Goal: Information Seeking & Learning: Learn about a topic

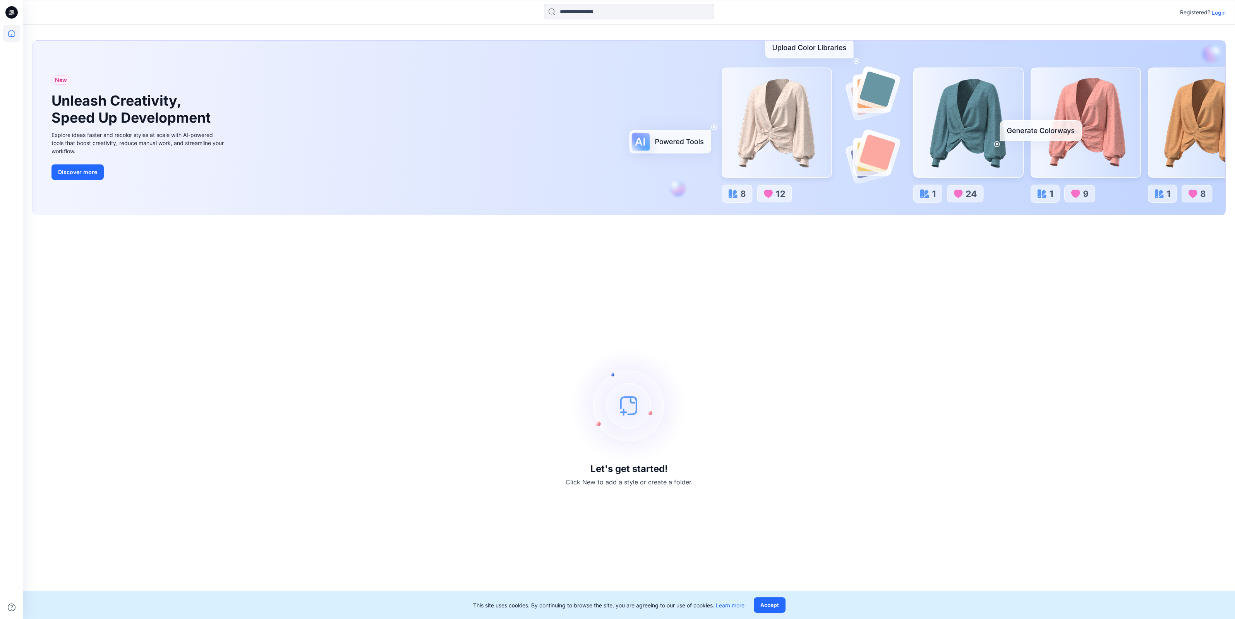
click at [1219, 10] on p "Login" at bounding box center [1219, 13] width 14 height 8
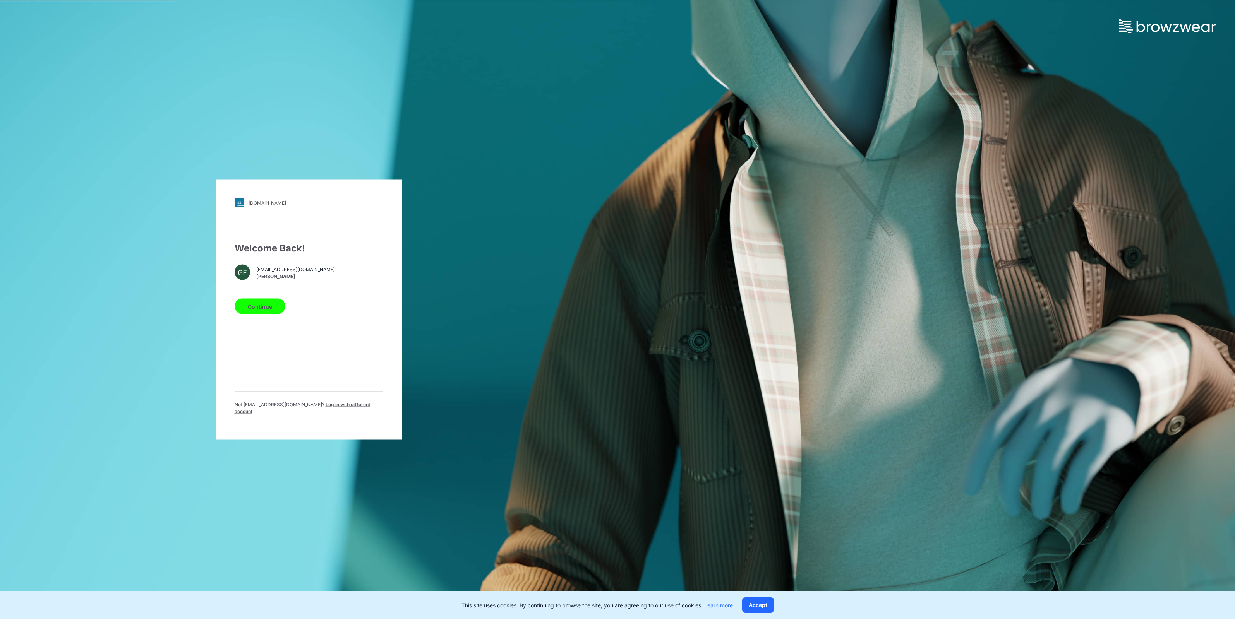
click at [250, 310] on button "Continue" at bounding box center [260, 306] width 51 height 15
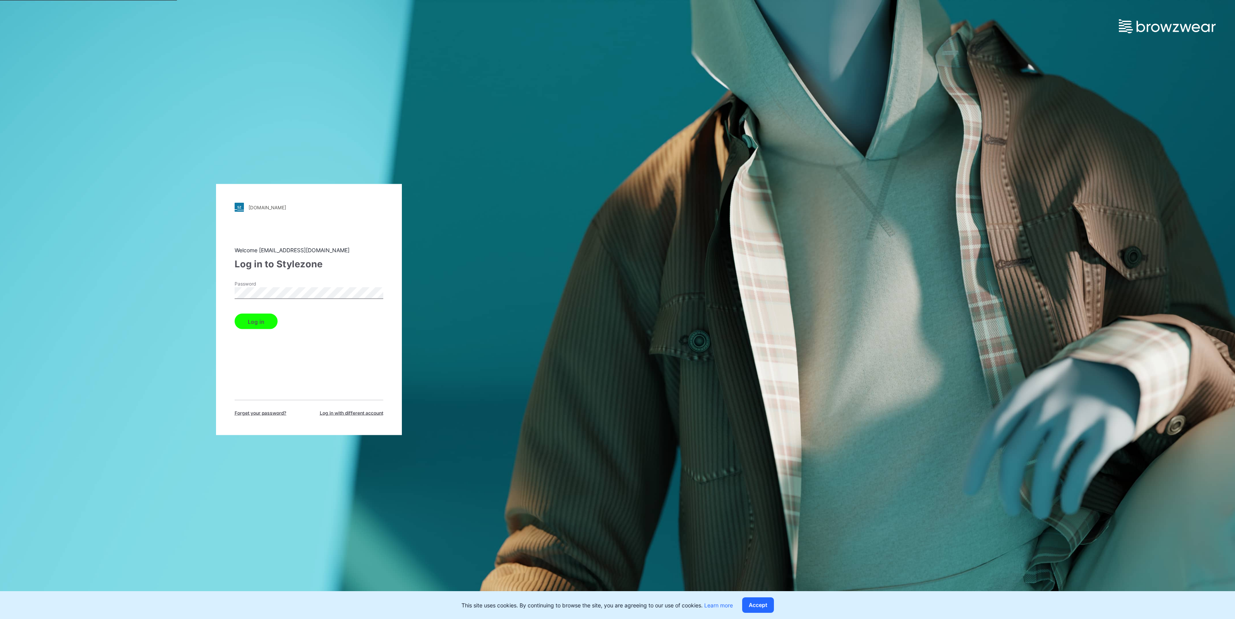
click at [235, 314] on button "Log in" at bounding box center [256, 321] width 43 height 15
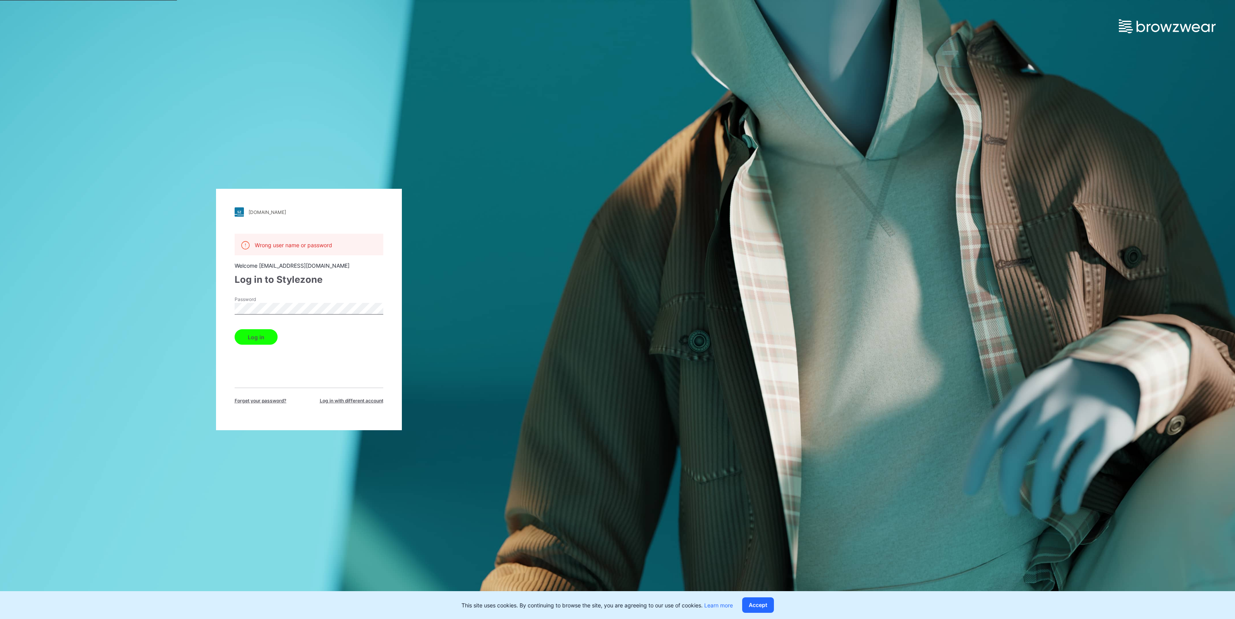
click at [221, 308] on div "[DOMAIN_NAME] Loading... Wrong user name or password Welcome [EMAIL_ADDRESS][DO…" at bounding box center [309, 310] width 186 height 242
click at [266, 338] on button "Log in" at bounding box center [256, 336] width 43 height 15
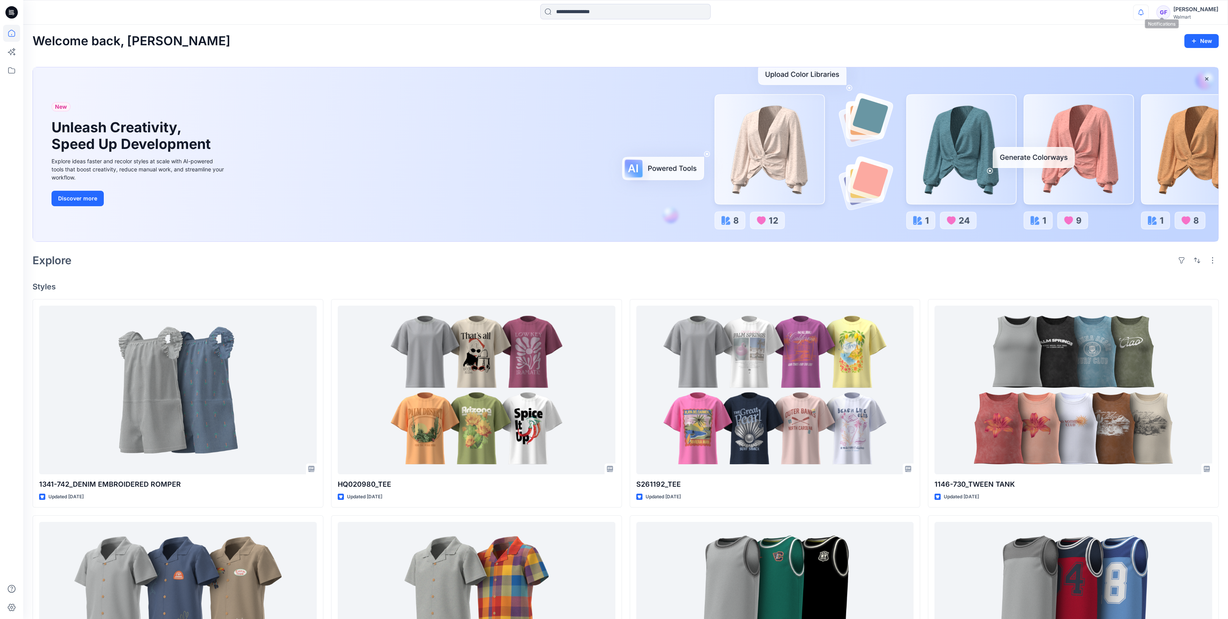
click at [1148, 12] on icon "button" at bounding box center [1140, 12] width 15 height 15
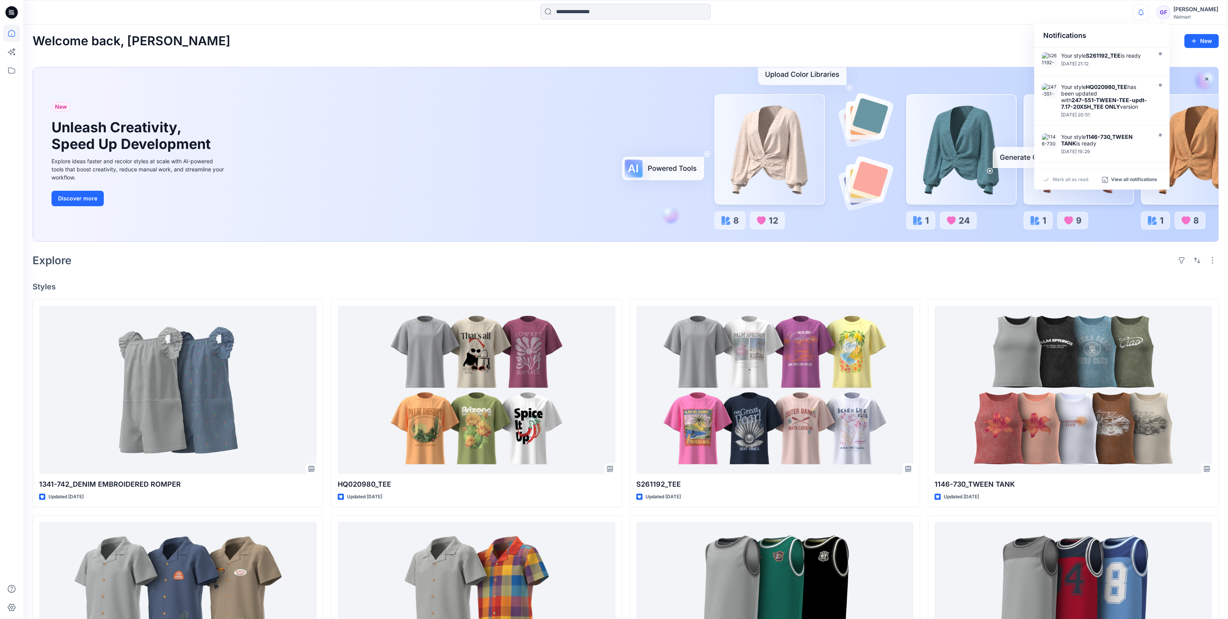
click at [275, 52] on div "Welcome back, [PERSON_NAME] New New Unleash Creativity, Speed Up Development Ex…" at bounding box center [625, 501] width 1204 height 953
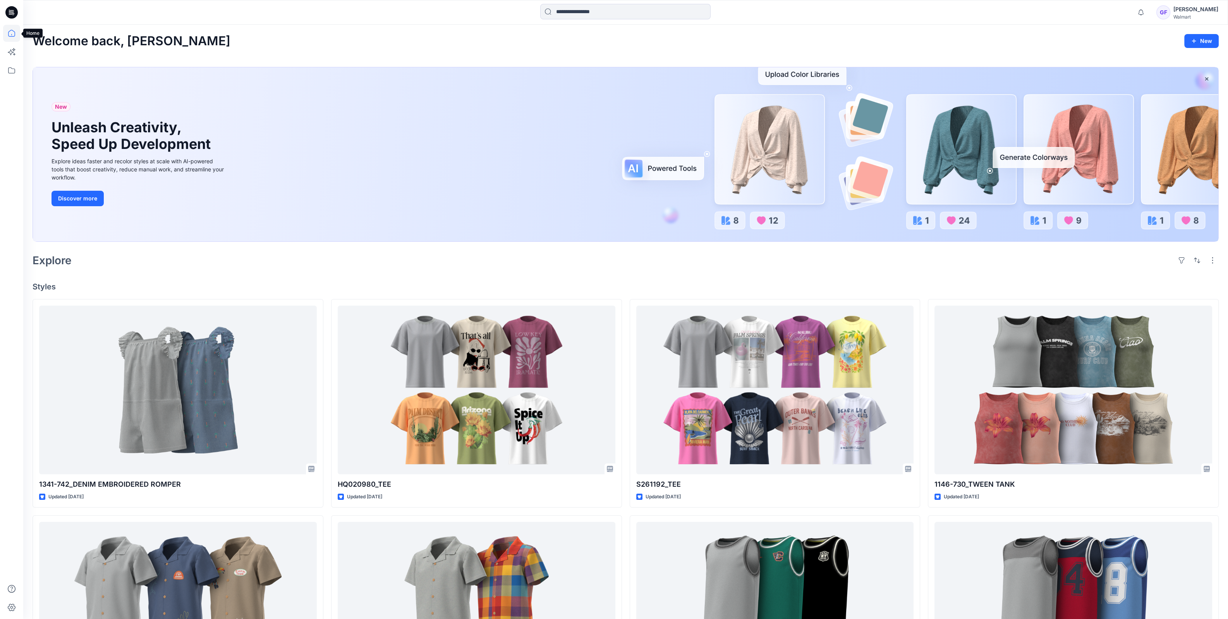
click at [17, 35] on icon at bounding box center [11, 33] width 17 height 17
click at [17, 74] on icon at bounding box center [11, 70] width 17 height 17
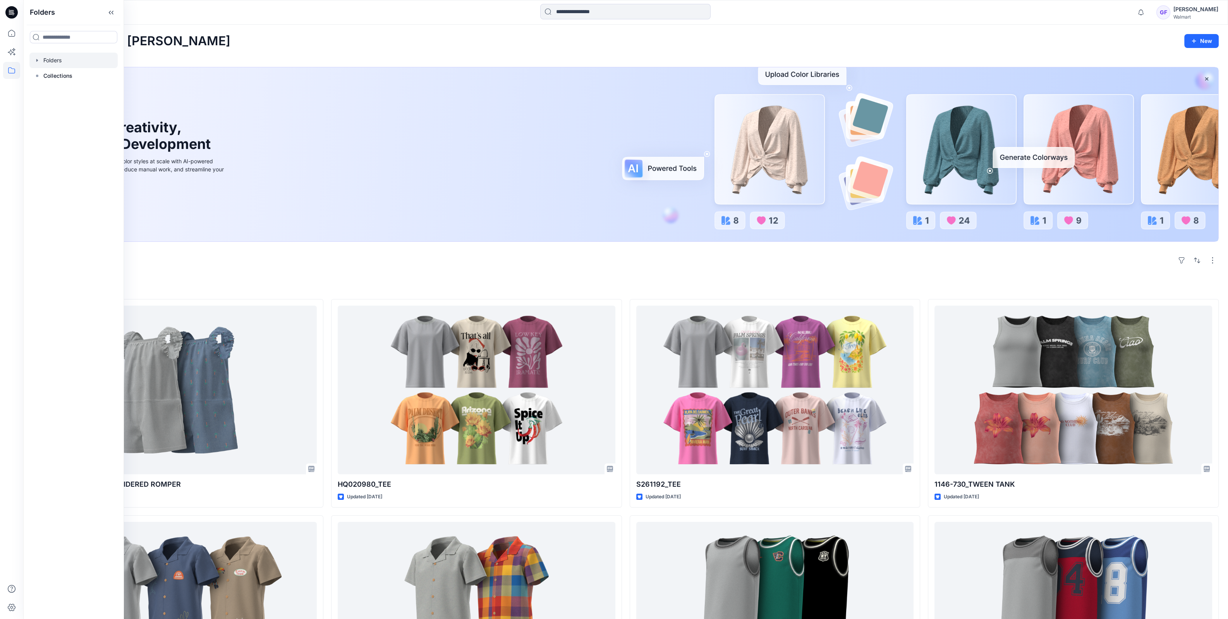
click at [53, 60] on div at bounding box center [73, 60] width 88 height 15
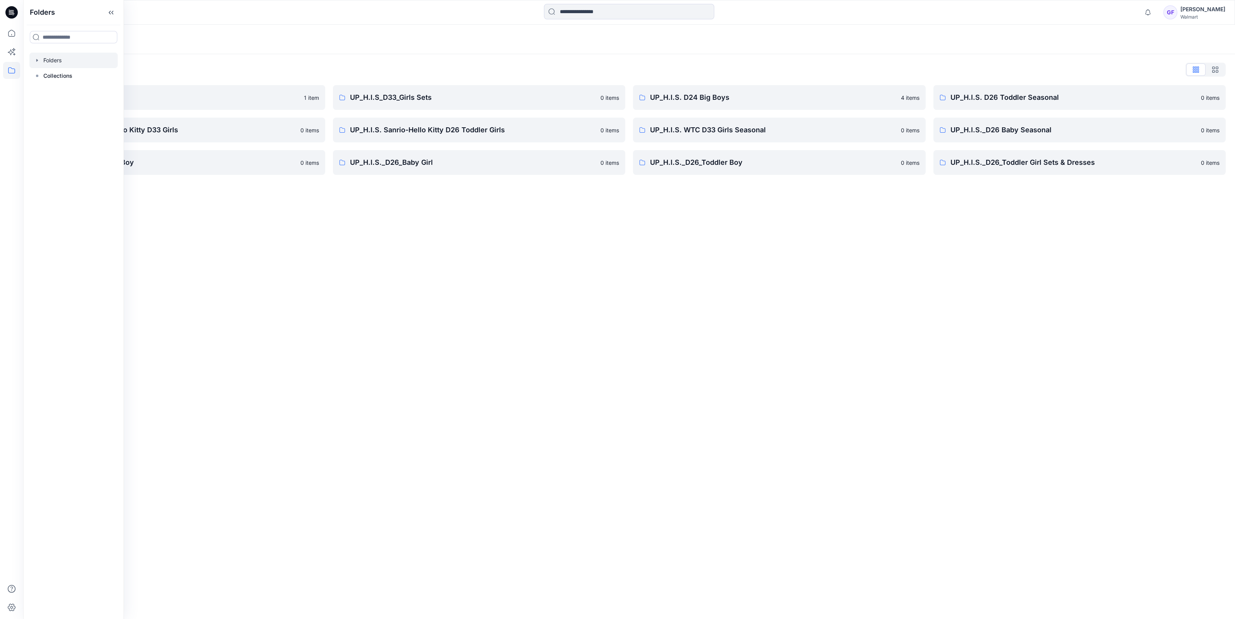
click at [252, 36] on div "Folders" at bounding box center [599, 39] width 1133 height 11
click at [1013, 160] on p "UP_H.I.S._D26_Toddler Girl Sets & Dresses" at bounding box center [1073, 162] width 246 height 11
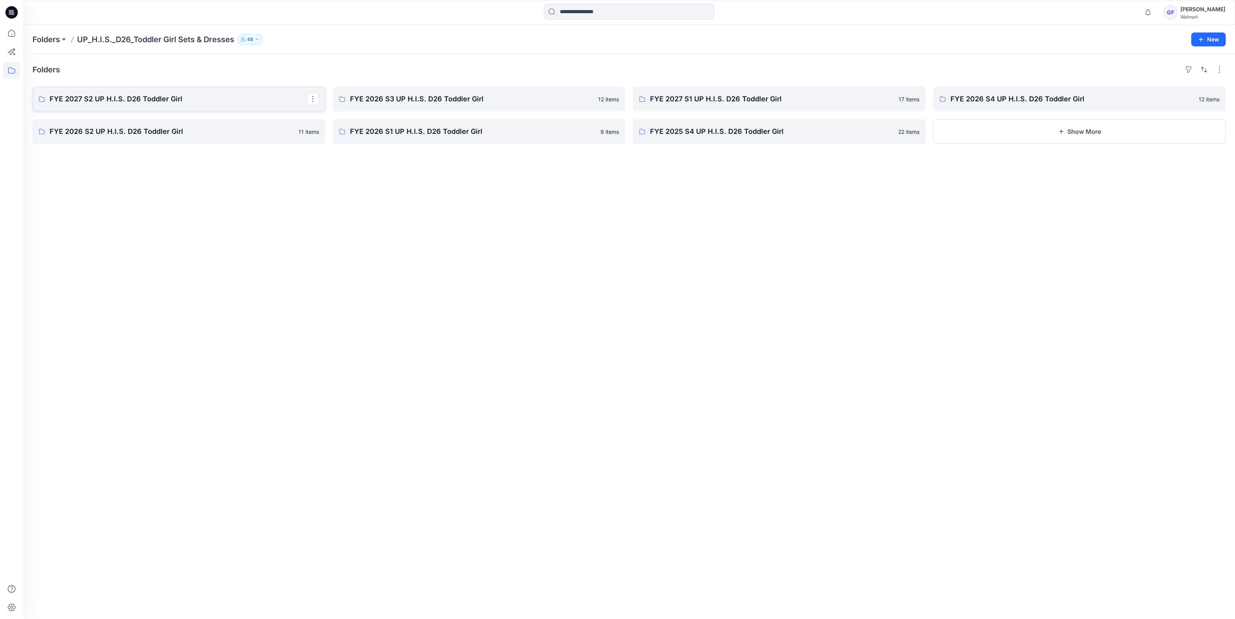
click at [94, 95] on p "FYE 2027 S2 UP H.I.S. D26 Toddler Girl" at bounding box center [178, 99] width 257 height 11
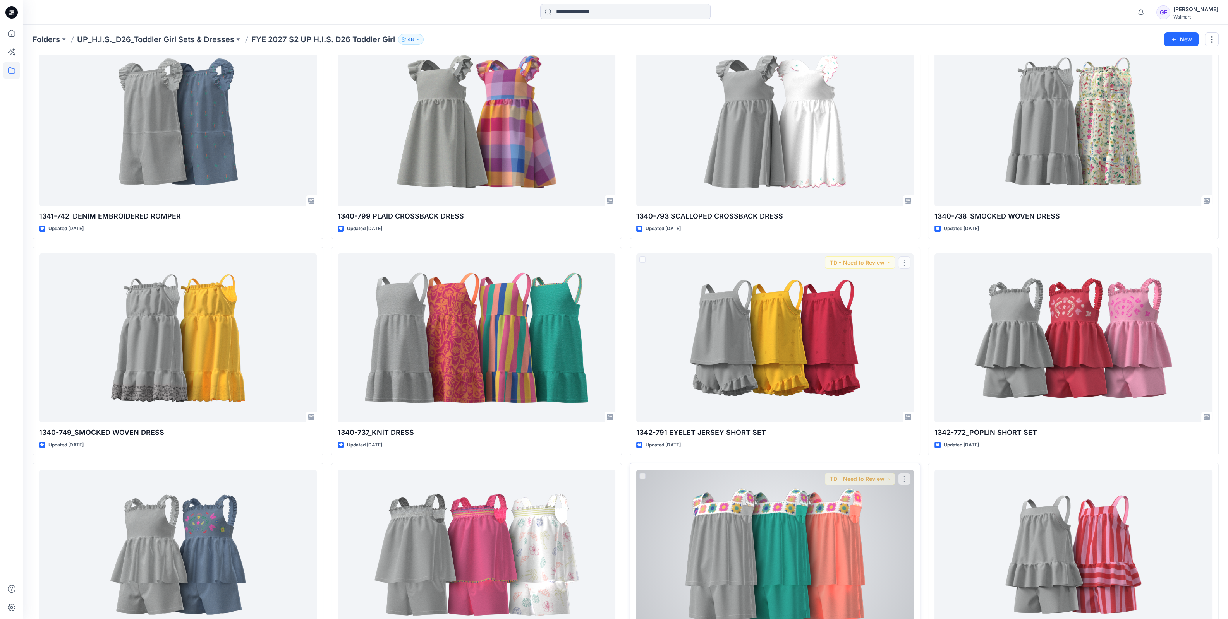
scroll to position [146, 0]
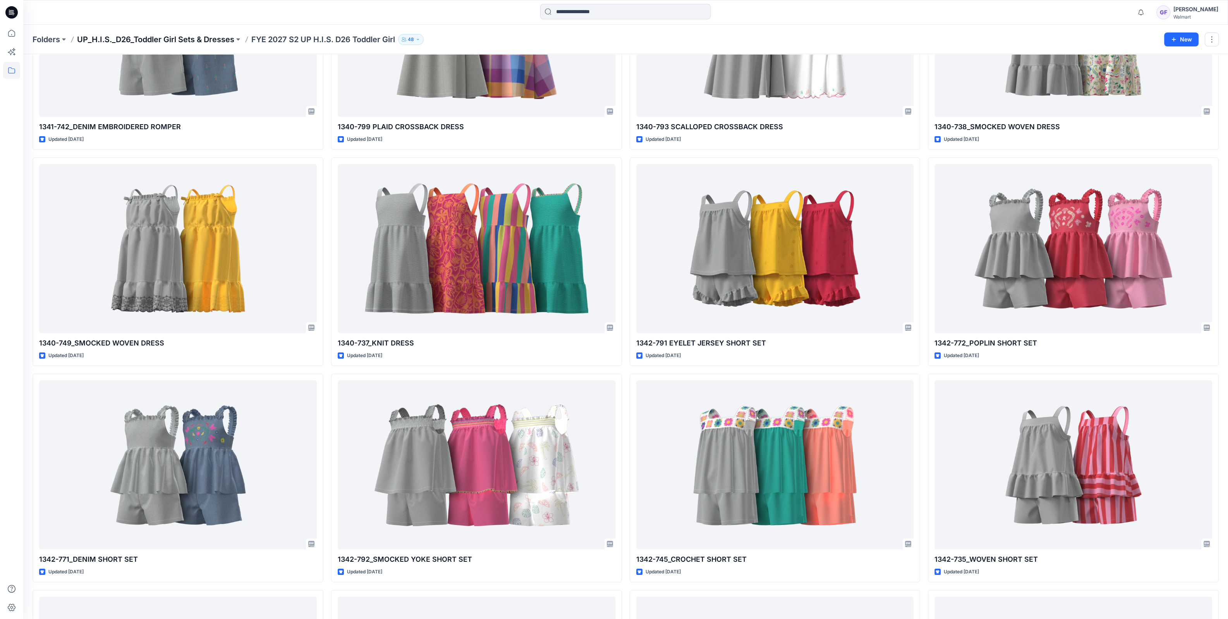
click at [223, 36] on p "UP_H.I.S._D26_Toddler Girl Sets & Dresses" at bounding box center [155, 39] width 157 height 11
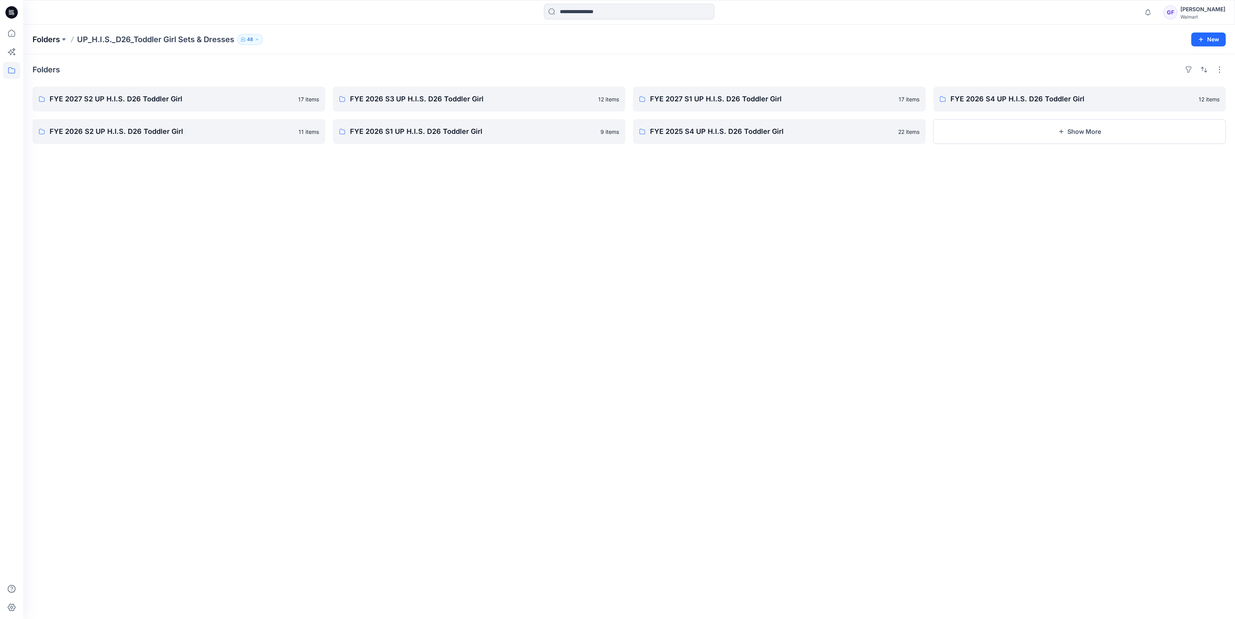
click at [51, 40] on p "Folders" at bounding box center [46, 39] width 27 height 11
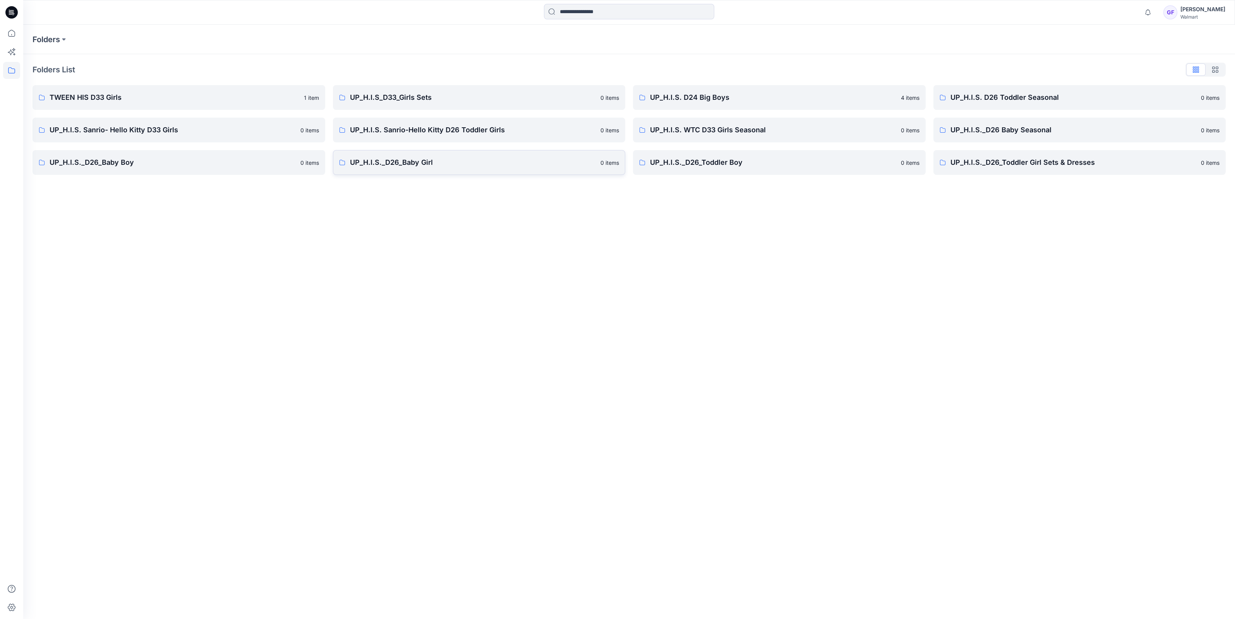
click at [379, 158] on p "UP_H.I.S._D26_Baby Girl" at bounding box center [473, 162] width 246 height 11
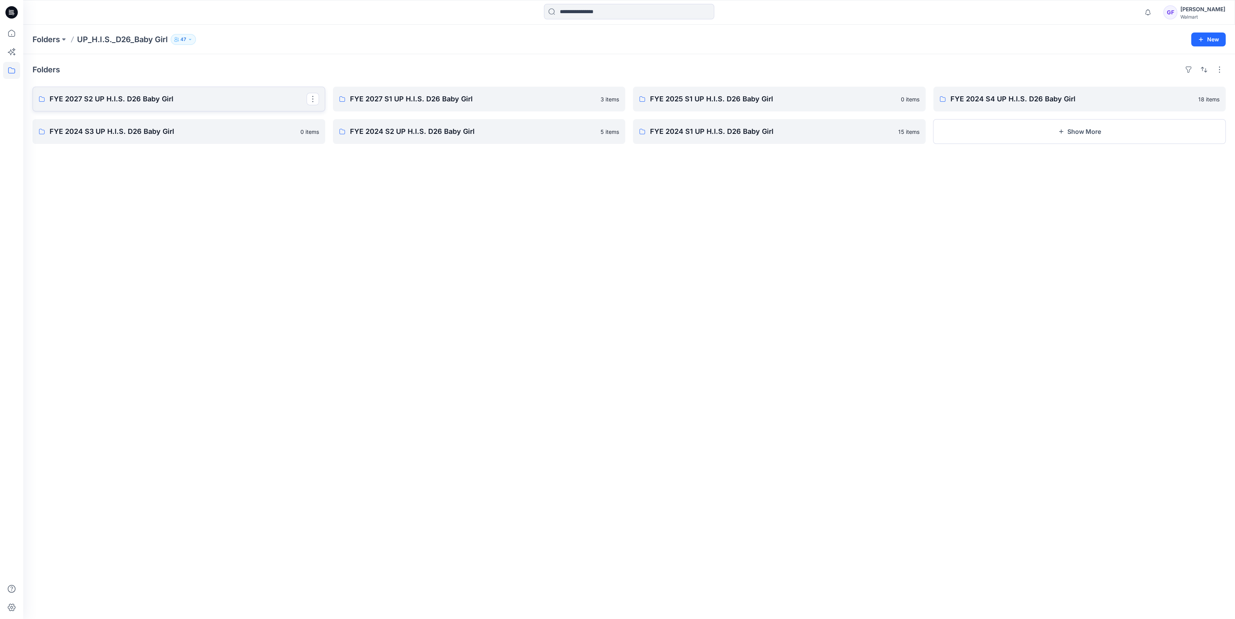
click at [77, 97] on p "FYE 2027 S2 UP H.I.S. D26 Baby Girl" at bounding box center [178, 99] width 257 height 11
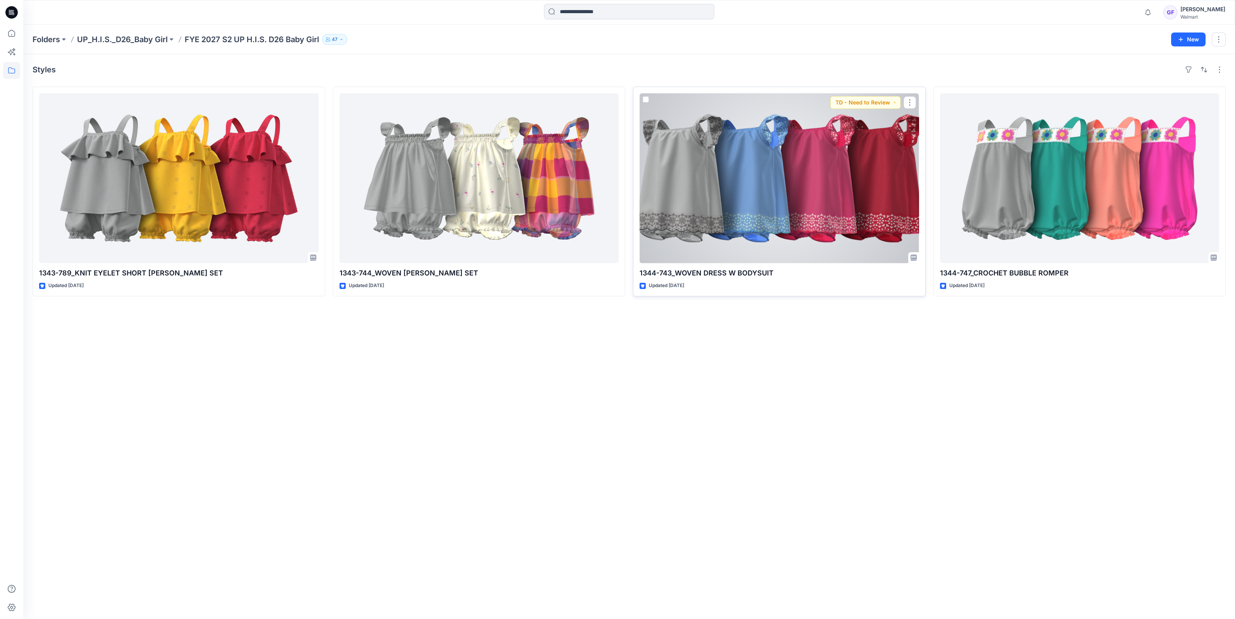
click at [761, 179] on div at bounding box center [780, 178] width 280 height 170
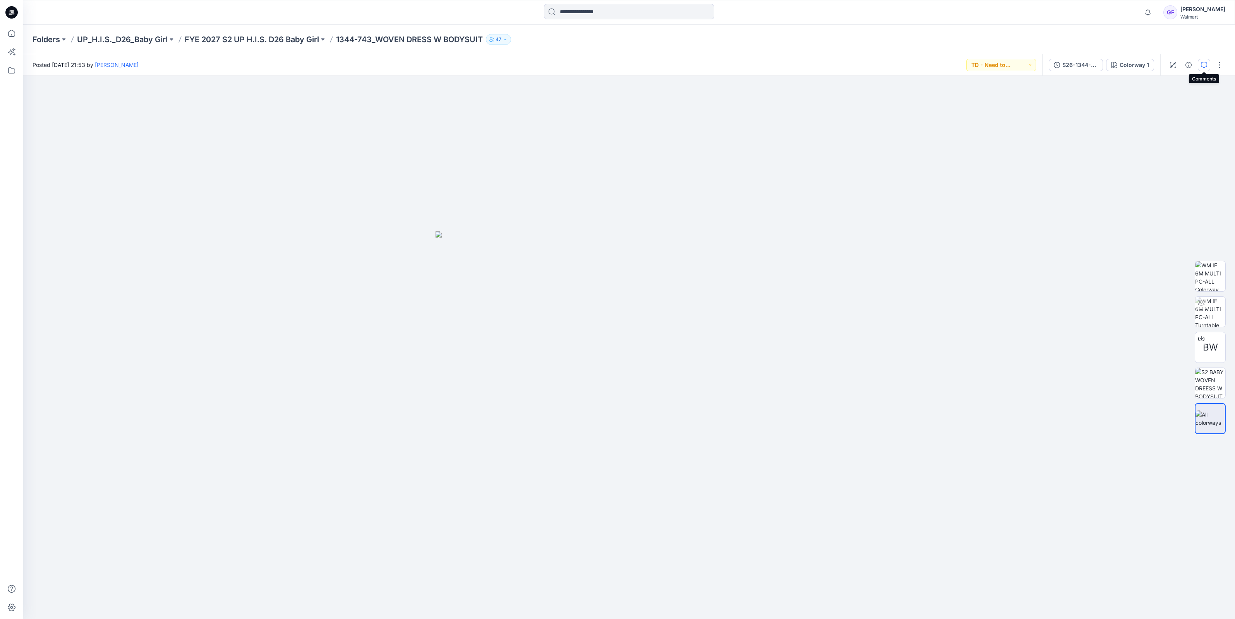
click at [1204, 65] on icon "button" at bounding box center [1204, 65] width 6 height 6
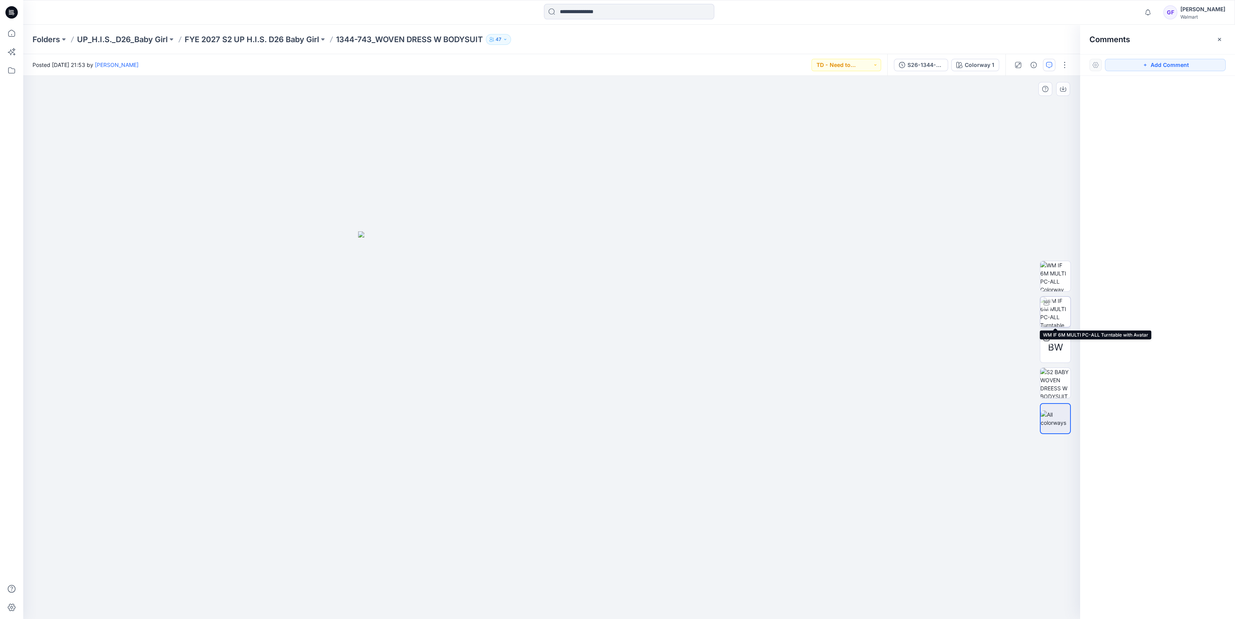
click at [1058, 310] on img at bounding box center [1055, 312] width 30 height 30
click at [1055, 378] on img at bounding box center [1055, 383] width 30 height 30
click at [264, 34] on p "FYE 2027 S2 UP H.I.S. D26 Baby Girl" at bounding box center [252, 39] width 134 height 11
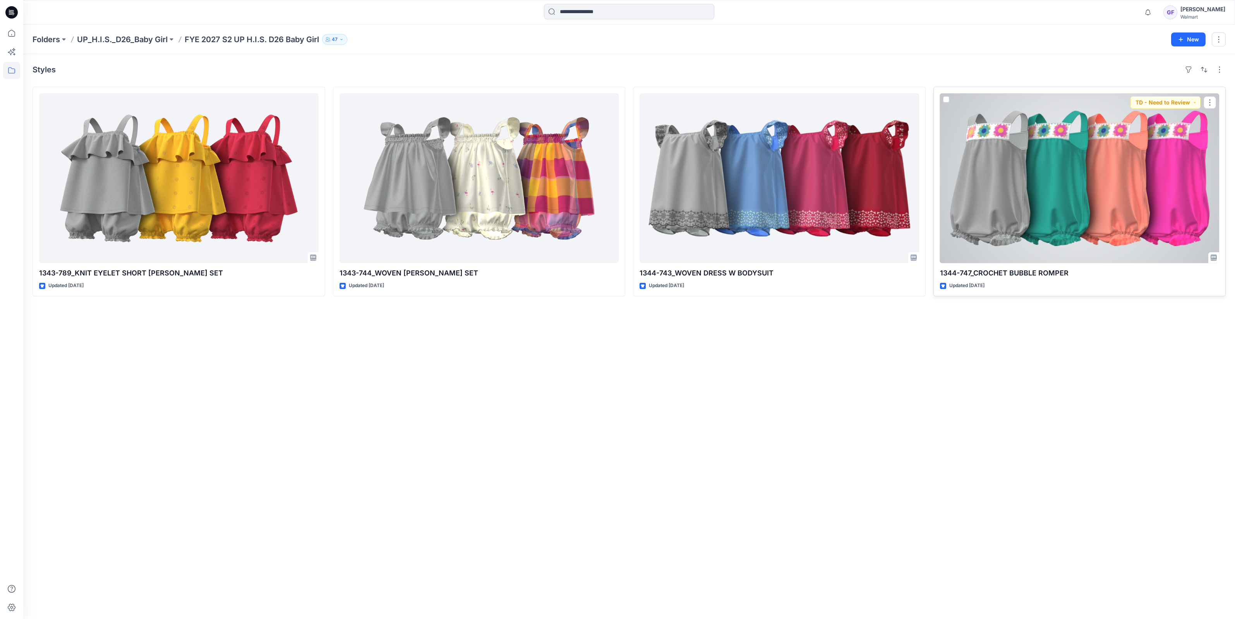
click at [1126, 150] on div at bounding box center [1080, 178] width 280 height 170
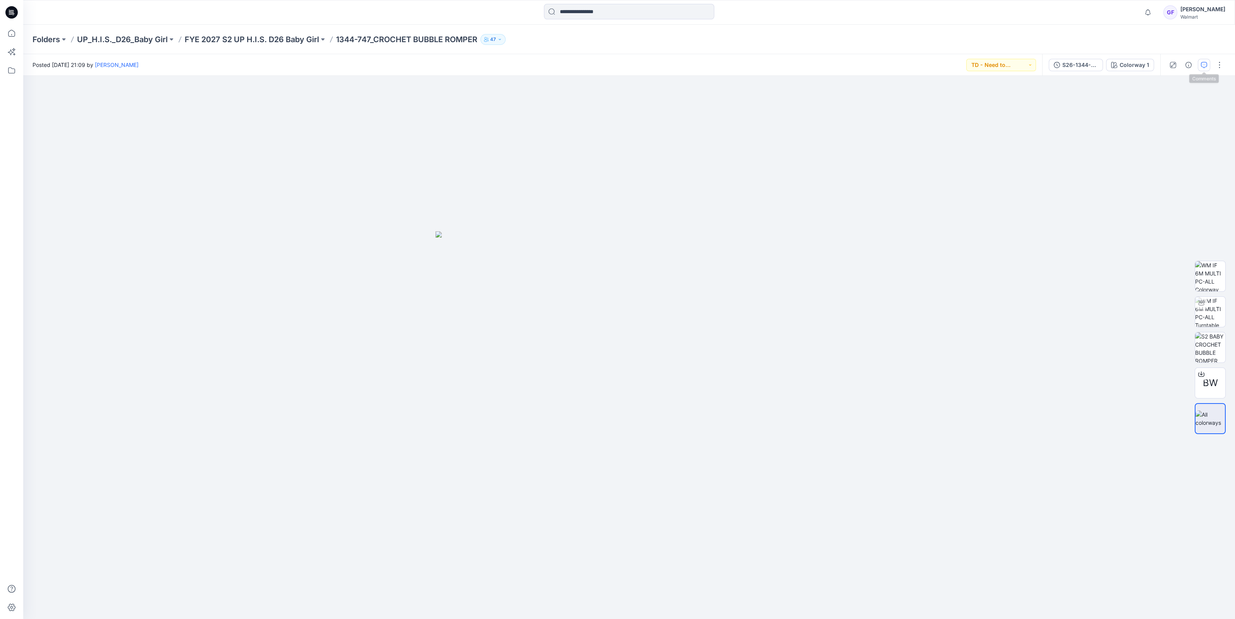
click at [1203, 69] on button "button" at bounding box center [1204, 65] width 12 height 12
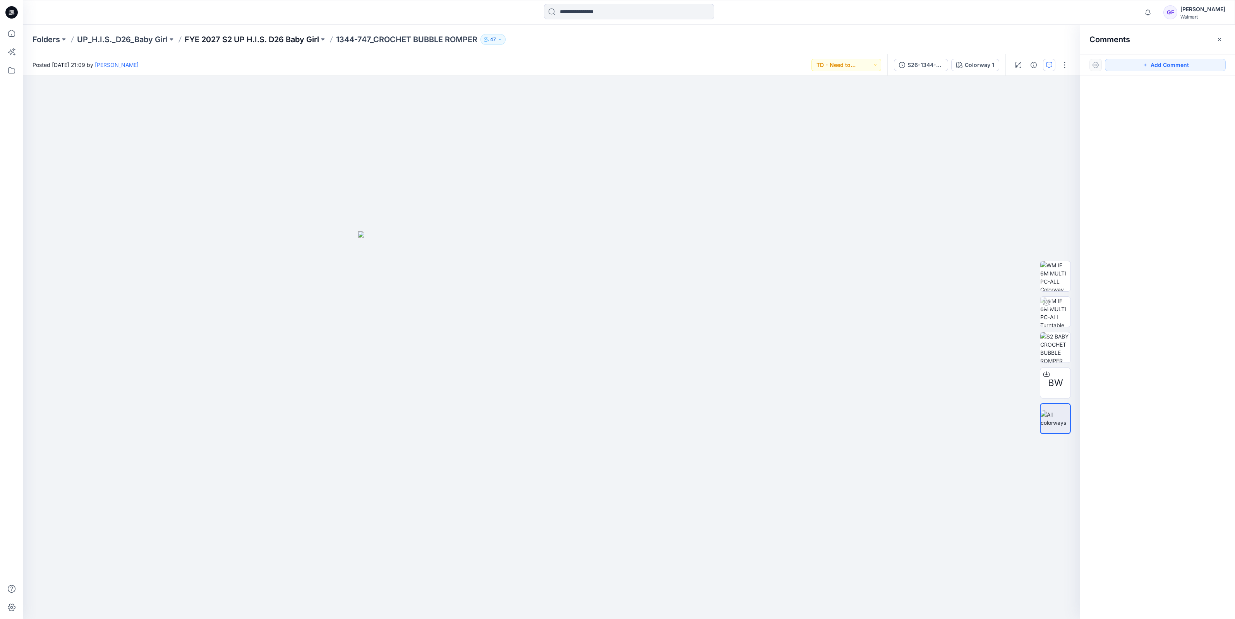
click at [248, 38] on p "FYE 2027 S2 UP H.I.S. D26 Baby Girl" at bounding box center [252, 39] width 134 height 11
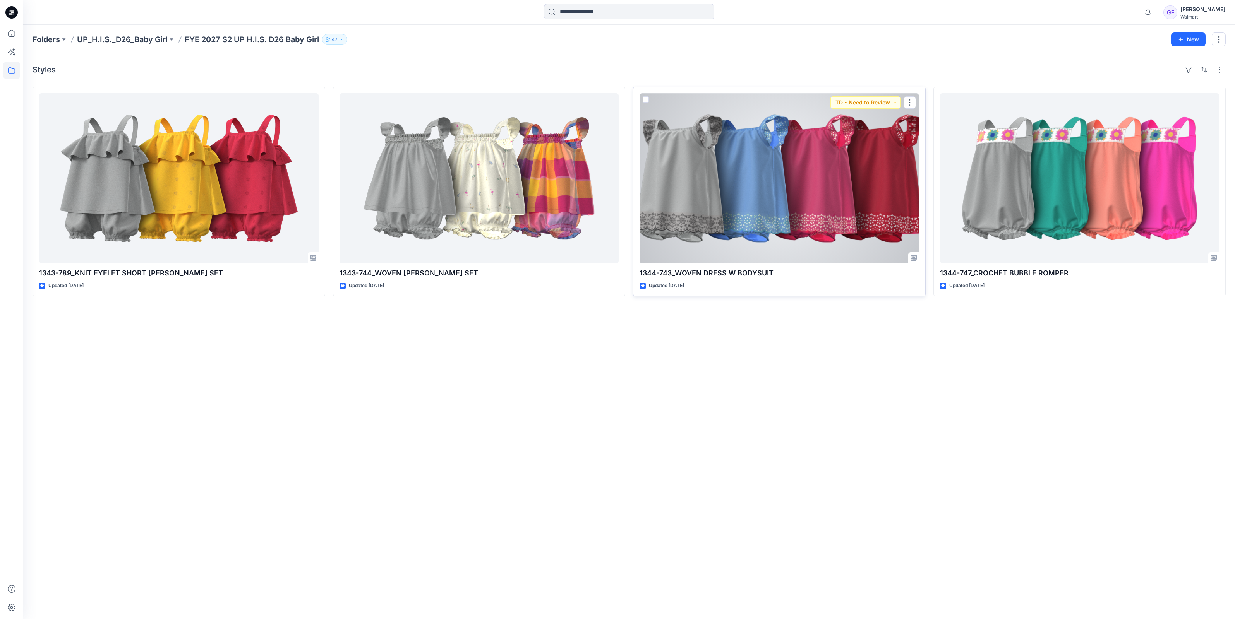
click at [798, 157] on div at bounding box center [780, 178] width 280 height 170
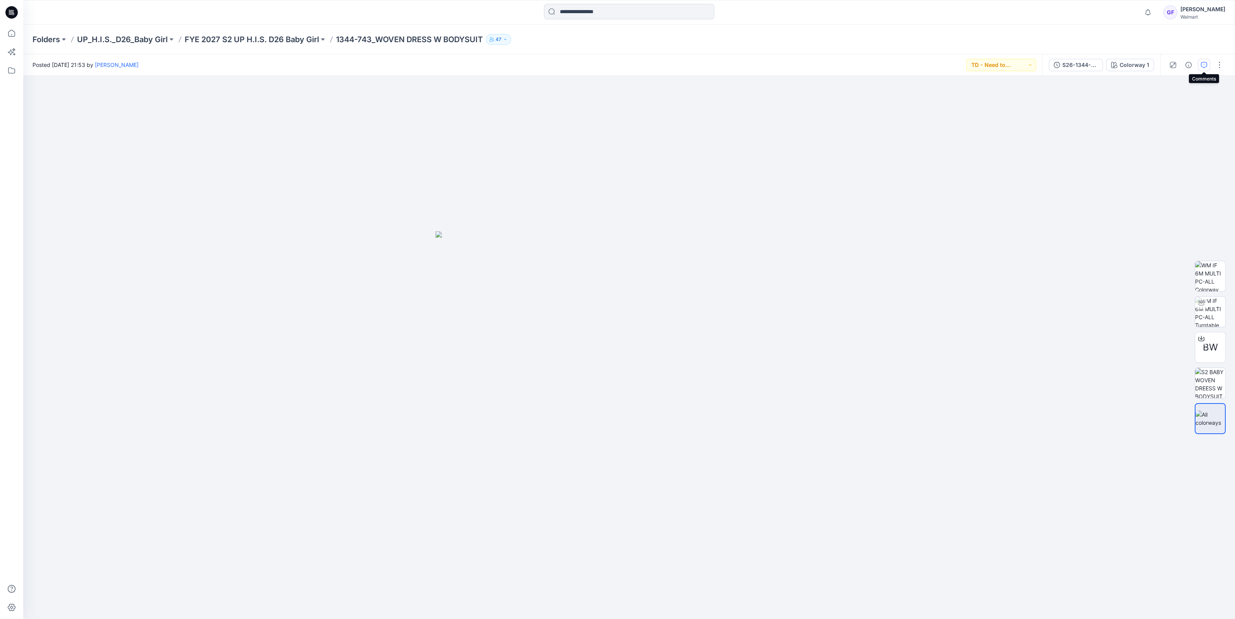
click at [1204, 68] on button "button" at bounding box center [1204, 65] width 12 height 12
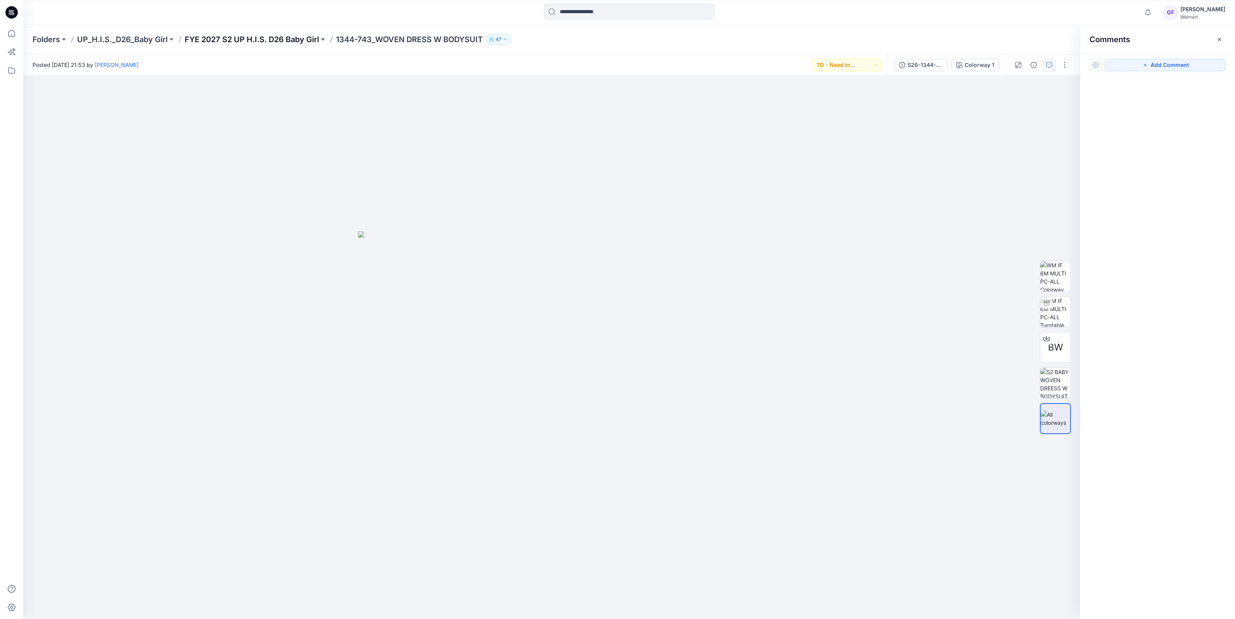
click at [262, 43] on p "FYE 2027 S2 UP H.I.S. D26 Baby Girl" at bounding box center [252, 39] width 134 height 11
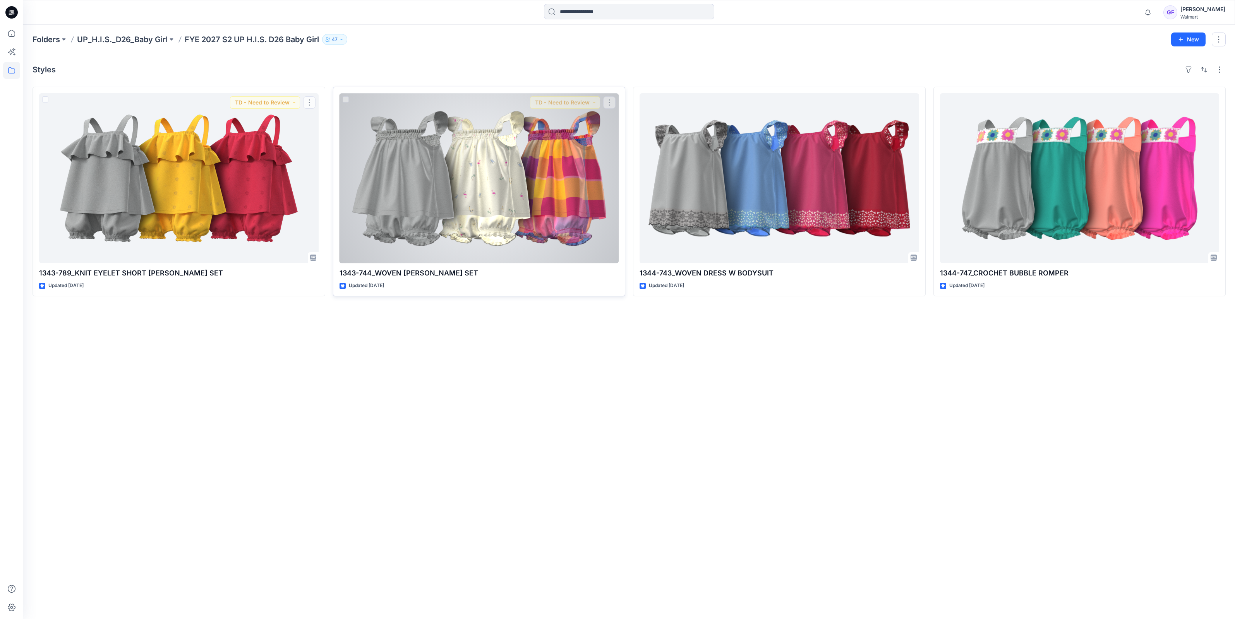
click at [400, 160] on div at bounding box center [480, 178] width 280 height 170
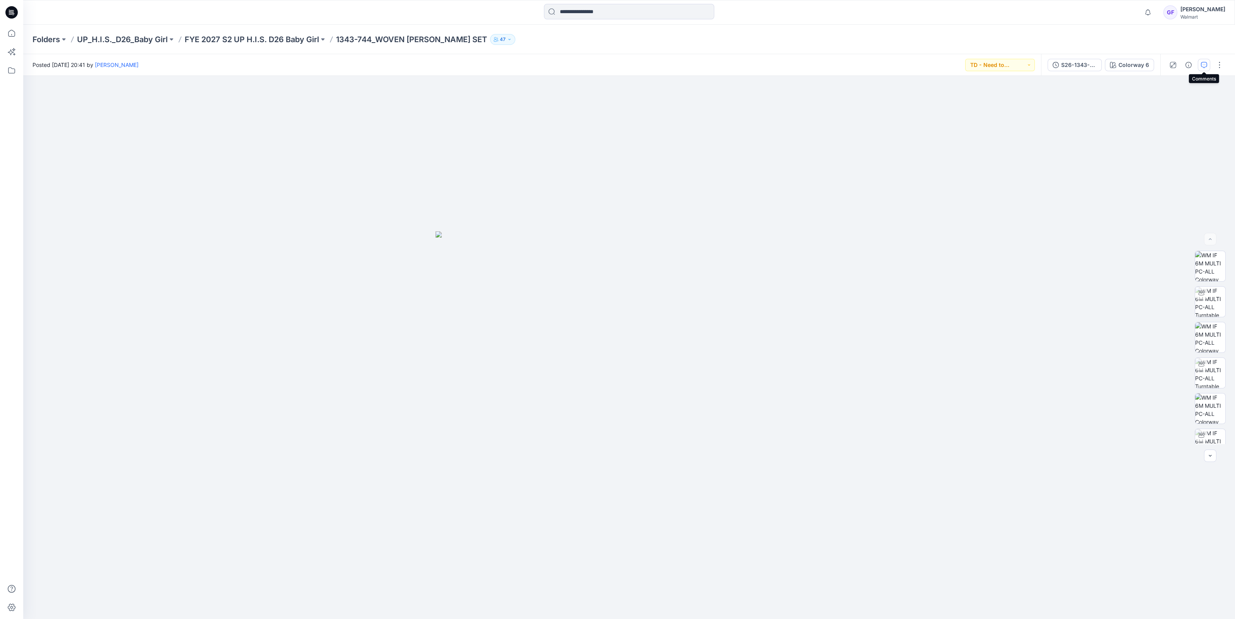
click at [1202, 62] on icon "button" at bounding box center [1204, 65] width 6 height 6
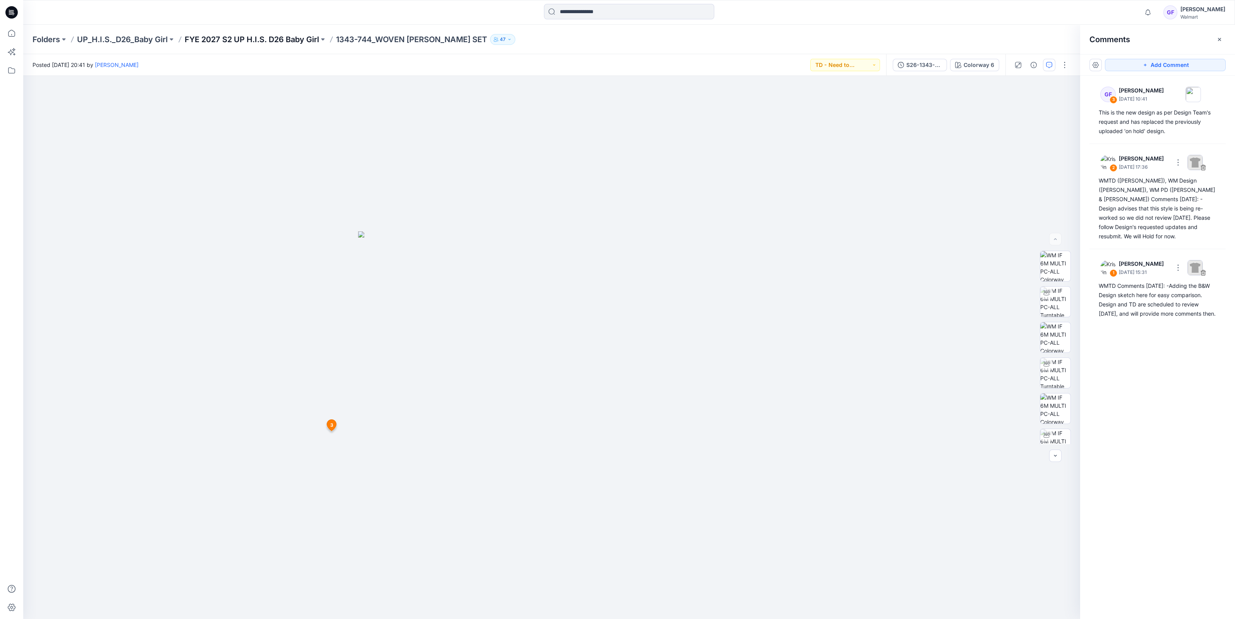
click at [252, 38] on p "FYE 2027 S2 UP H.I.S. D26 Baby Girl" at bounding box center [252, 39] width 134 height 11
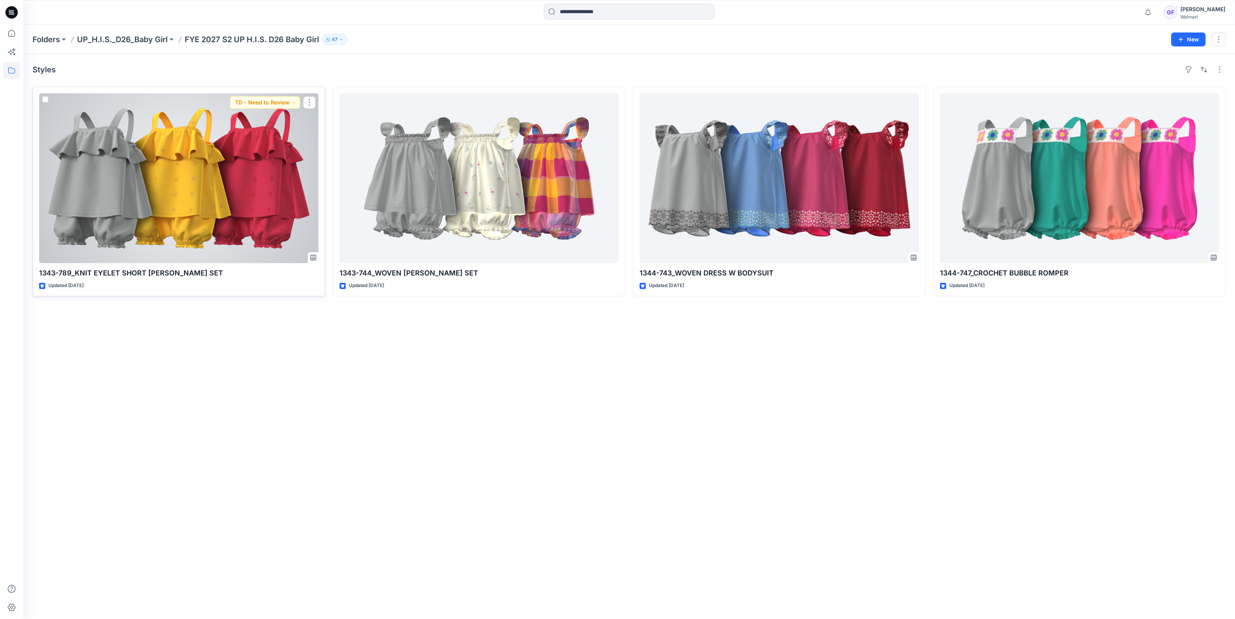
click at [253, 146] on div at bounding box center [179, 178] width 280 height 170
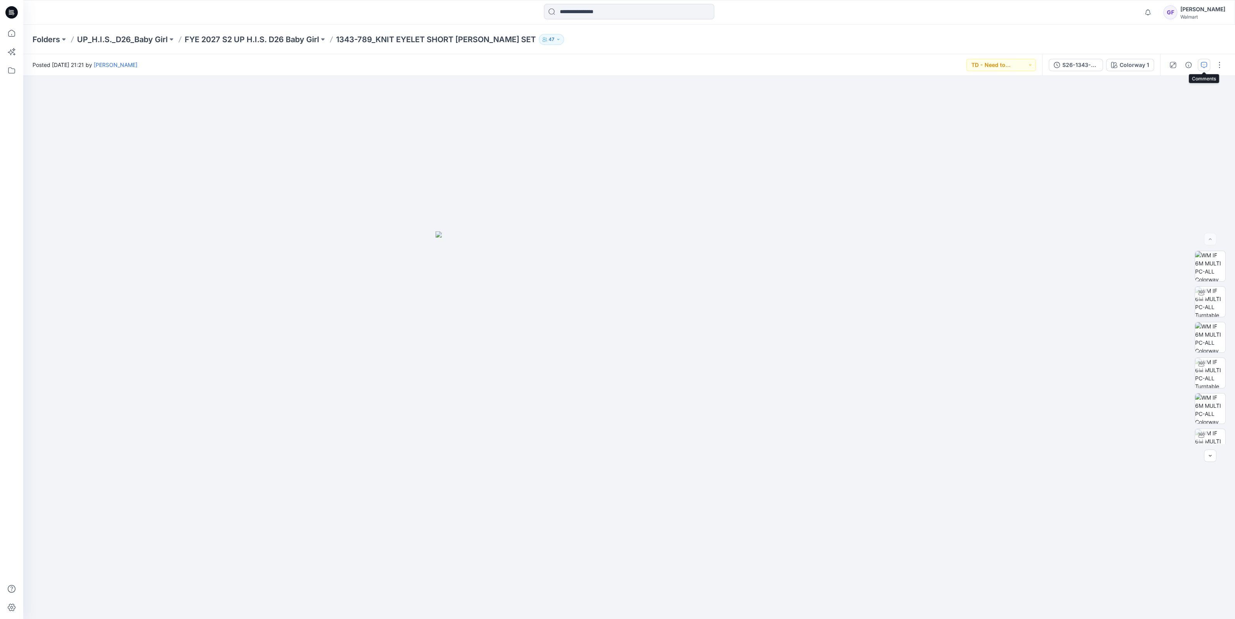
click at [1201, 62] on icon "button" at bounding box center [1204, 65] width 6 height 6
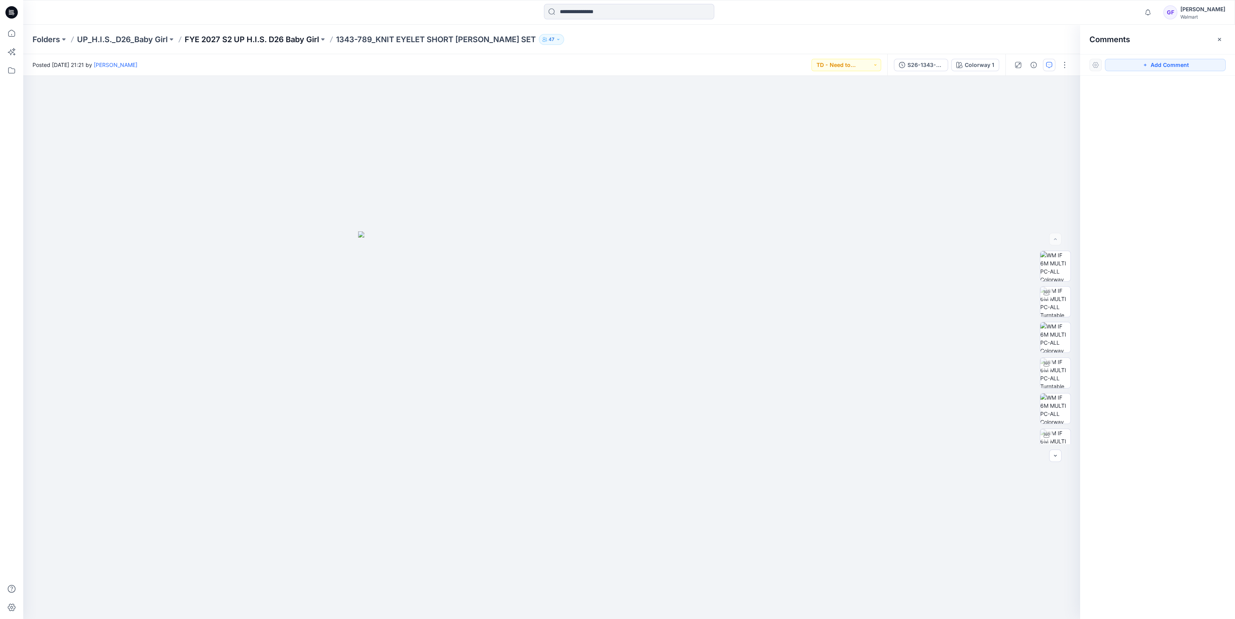
click at [215, 39] on p "FYE 2027 S2 UP H.I.S. D26 Baby Girl" at bounding box center [252, 39] width 134 height 11
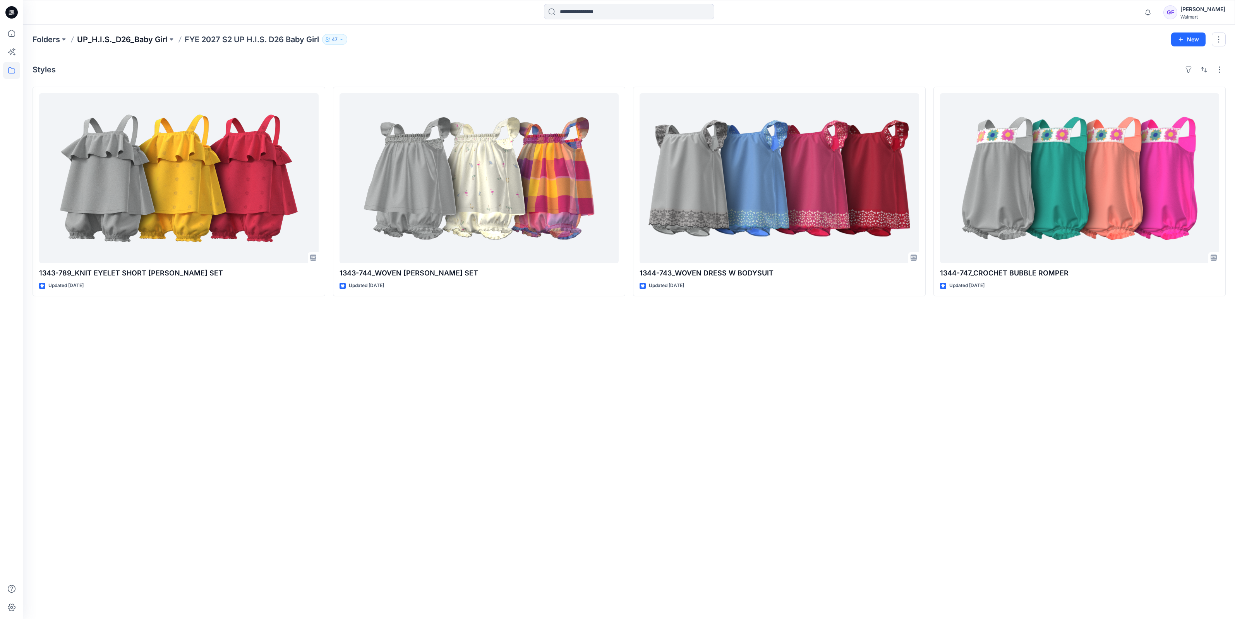
click at [129, 42] on p "UP_H.I.S._D26_Baby Girl" at bounding box center [122, 39] width 91 height 11
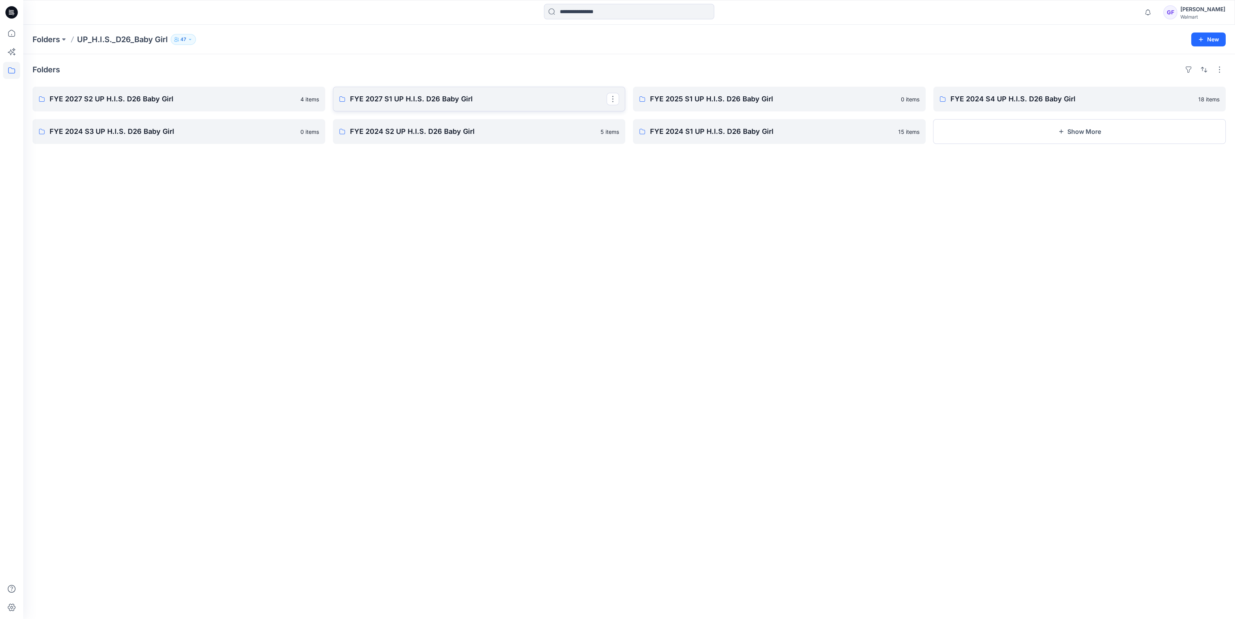
click at [395, 100] on p "FYE 2027 S1 UP H.I.S. D26 Baby Girl" at bounding box center [478, 99] width 257 height 11
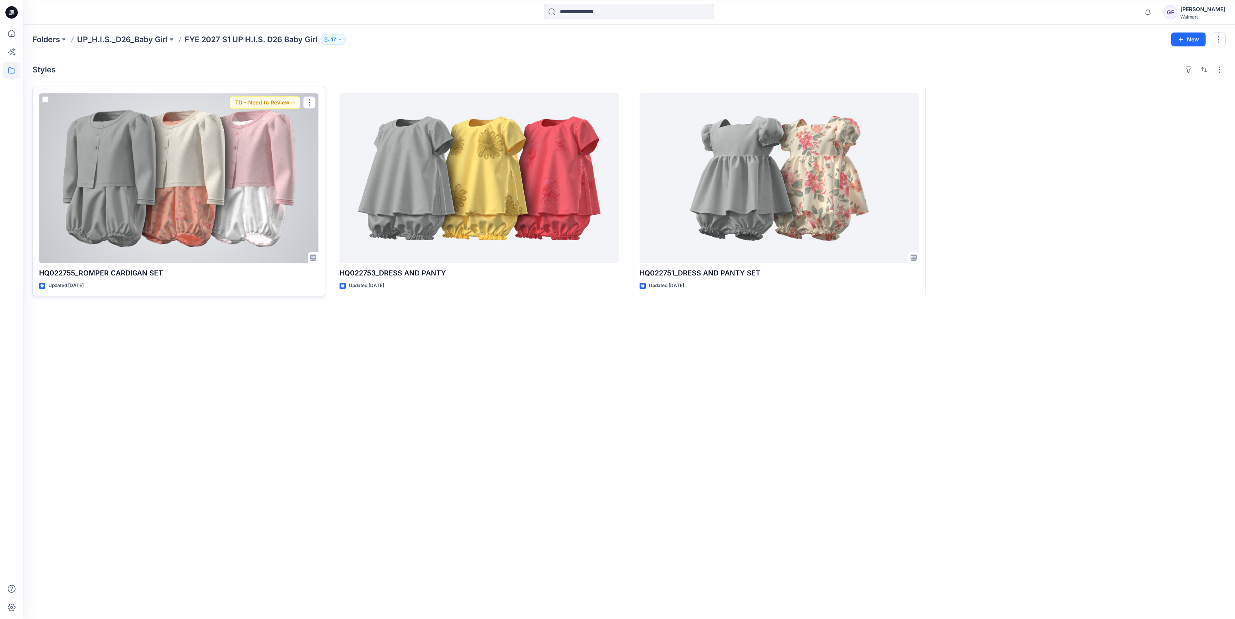
click at [202, 139] on div at bounding box center [179, 178] width 280 height 170
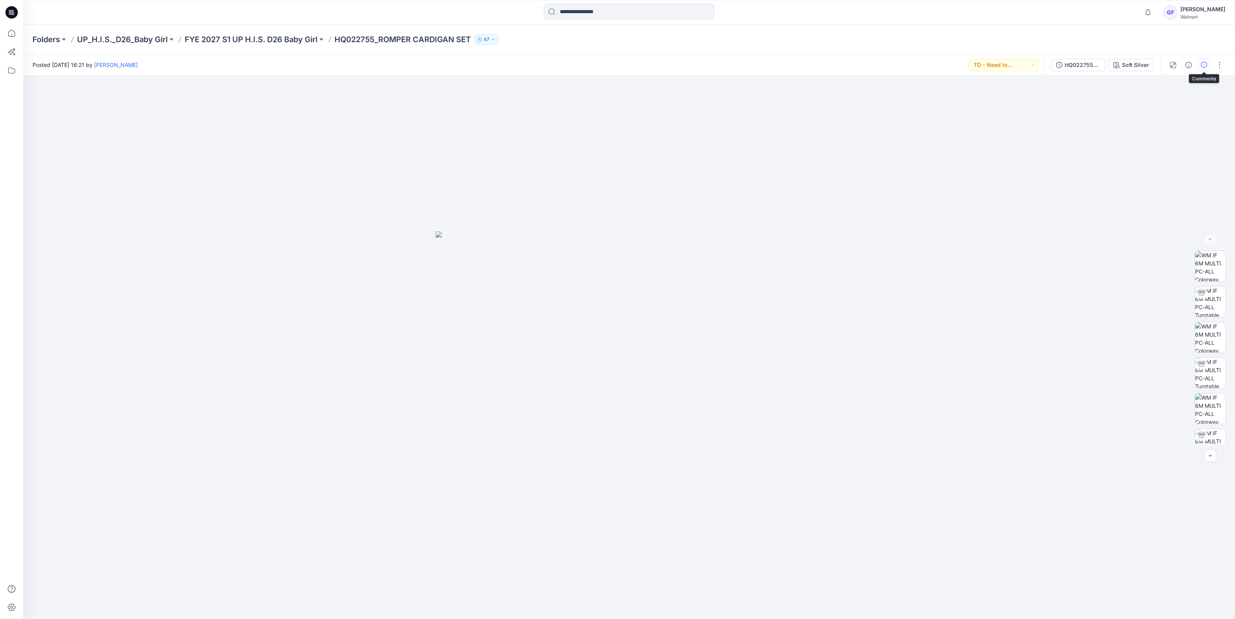
click at [1200, 63] on button "button" at bounding box center [1204, 65] width 12 height 12
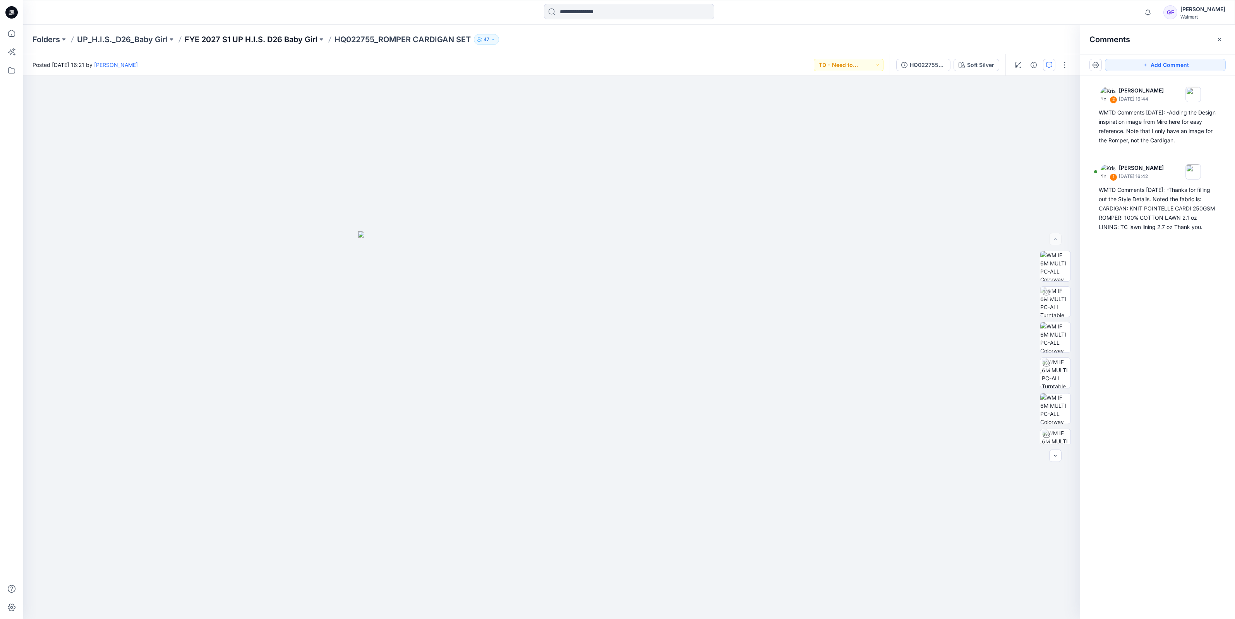
click at [281, 39] on p "FYE 2027 S1 UP H.I.S. D26 Baby Girl" at bounding box center [251, 39] width 133 height 11
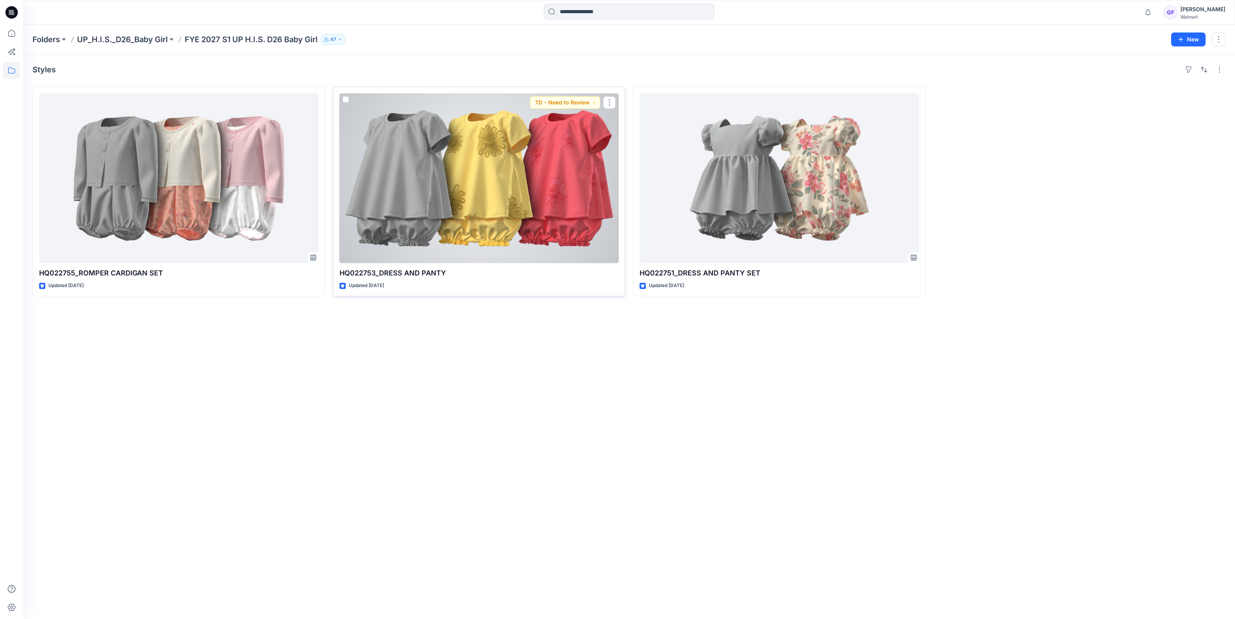
click at [516, 148] on div at bounding box center [480, 178] width 280 height 170
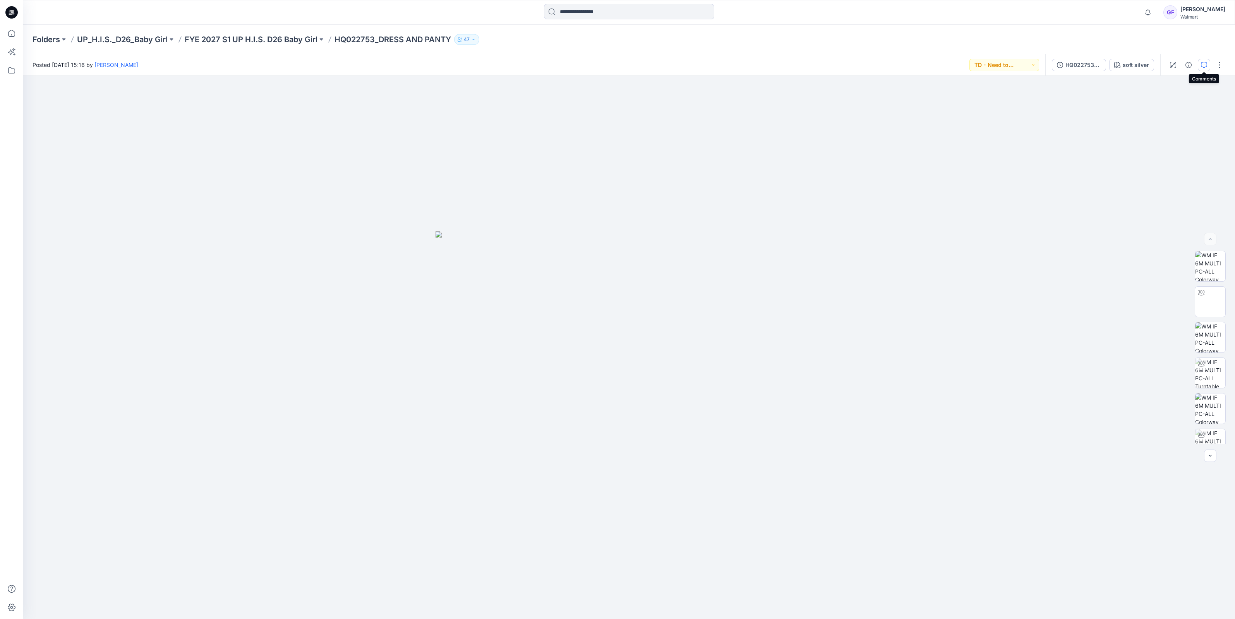
click at [1200, 66] on button "button" at bounding box center [1204, 65] width 12 height 12
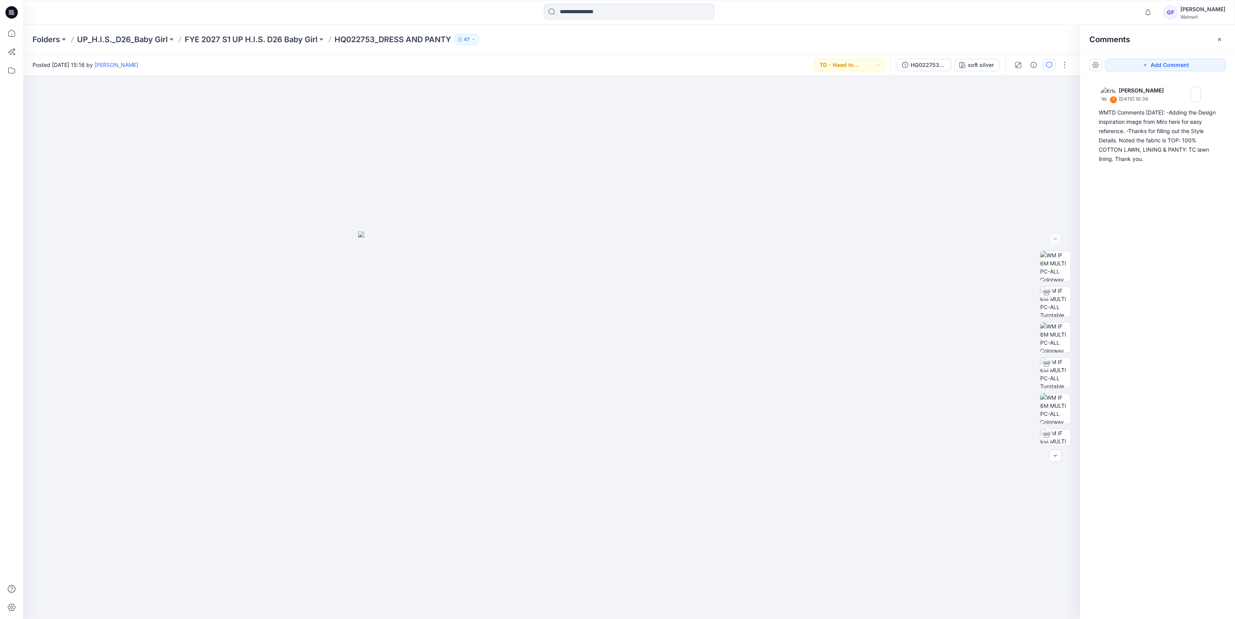
click at [303, 46] on div "Folders UP_H.I.S._D26_Baby Girl FYE 2027 S1 UP H.I.S. D26 Baby Girl HQ022753_DR…" at bounding box center [629, 39] width 1212 height 29
click at [305, 40] on p "FYE 2027 S1 UP H.I.S. D26 Baby Girl" at bounding box center [251, 39] width 133 height 11
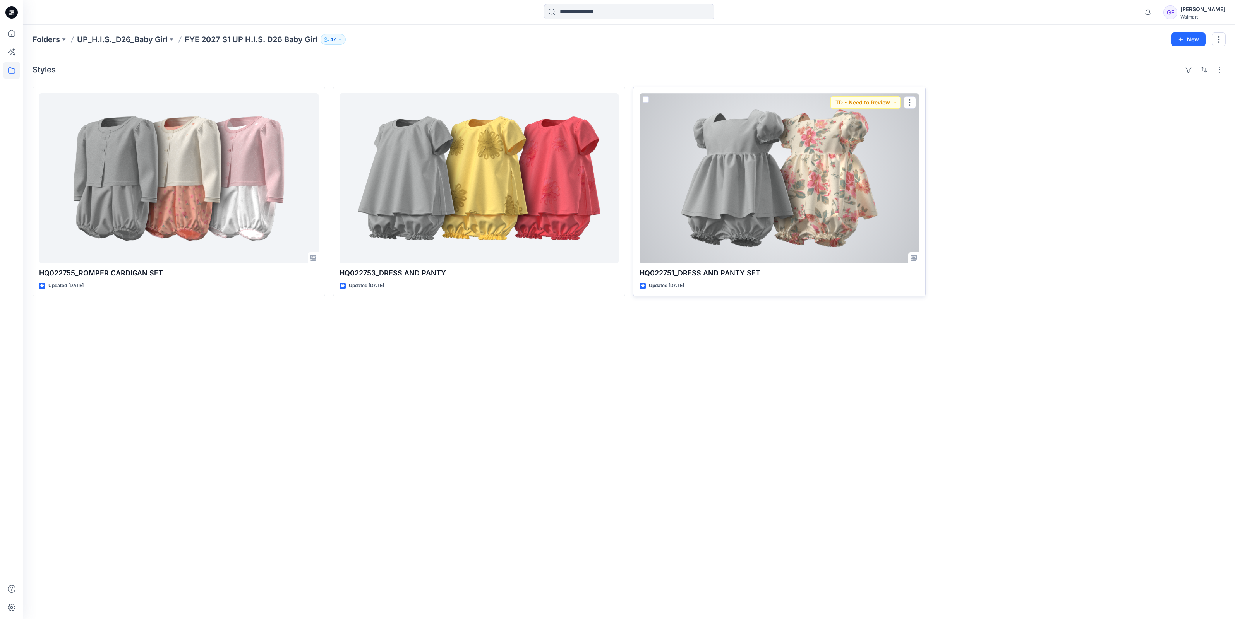
click at [773, 197] on div at bounding box center [780, 178] width 280 height 170
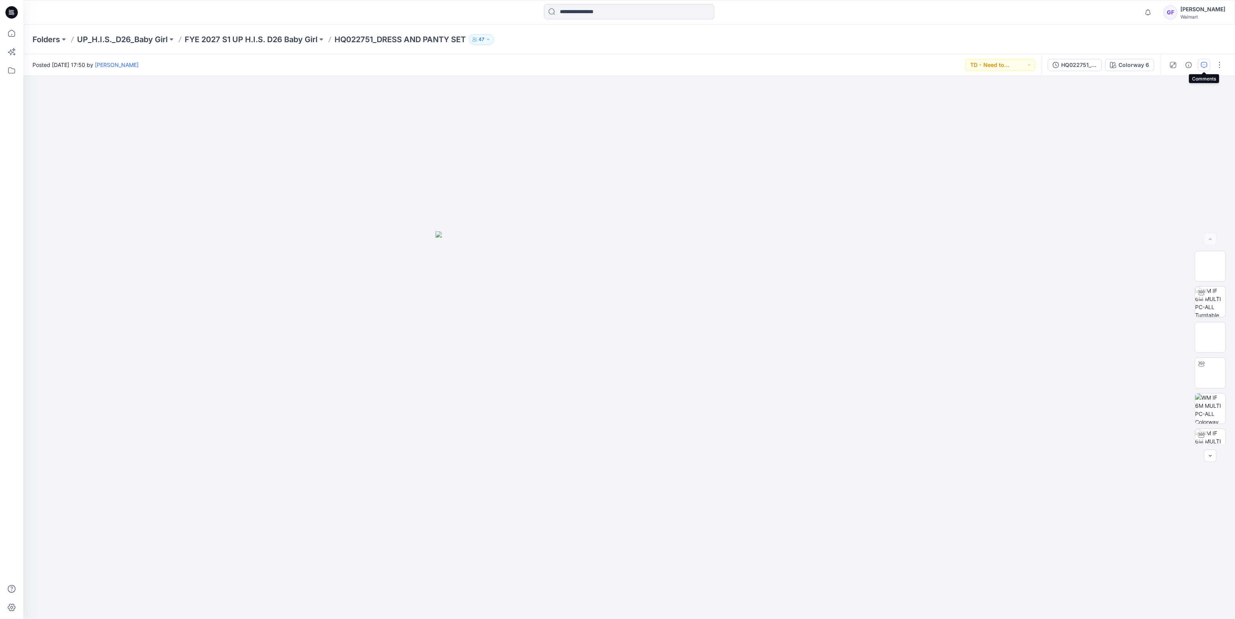
click at [1204, 63] on icon "button" at bounding box center [1204, 65] width 6 height 6
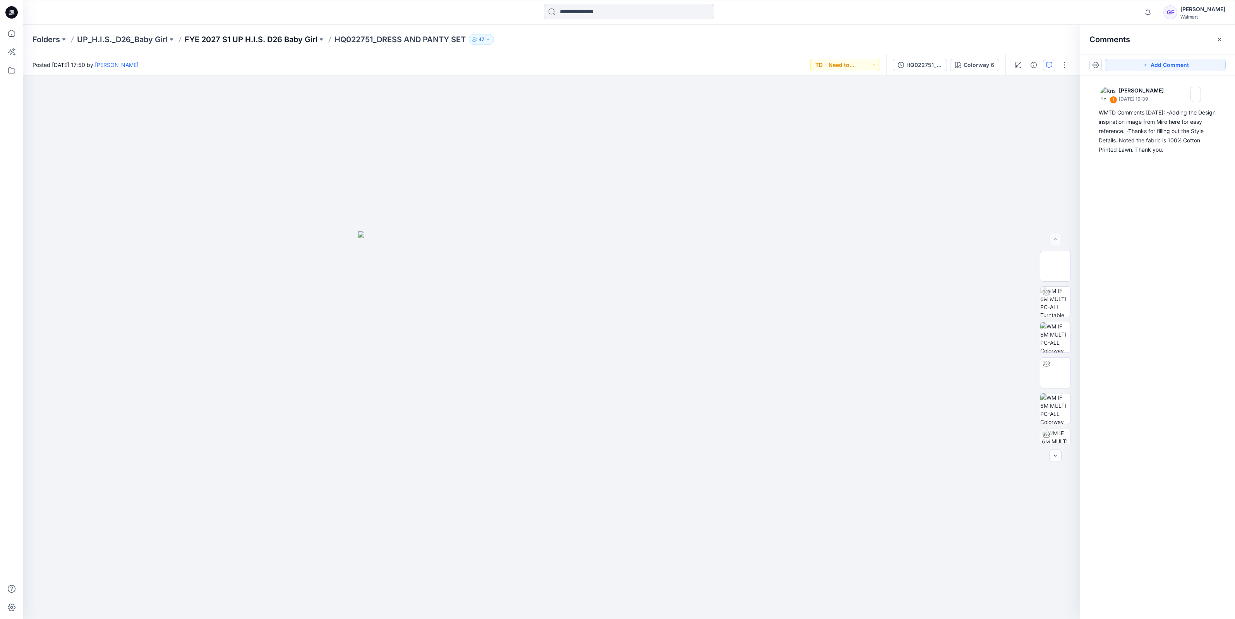
click at [254, 39] on p "FYE 2027 S1 UP H.I.S. D26 Baby Girl" at bounding box center [251, 39] width 133 height 11
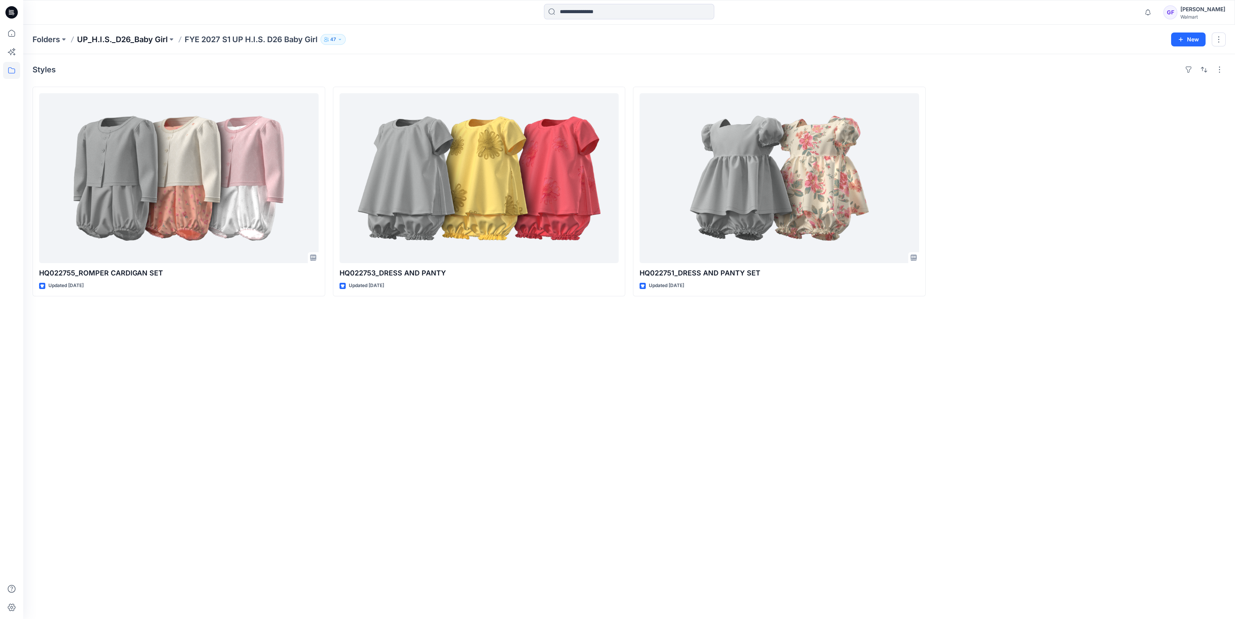
click at [107, 38] on p "UP_H.I.S._D26_Baby Girl" at bounding box center [122, 39] width 91 height 11
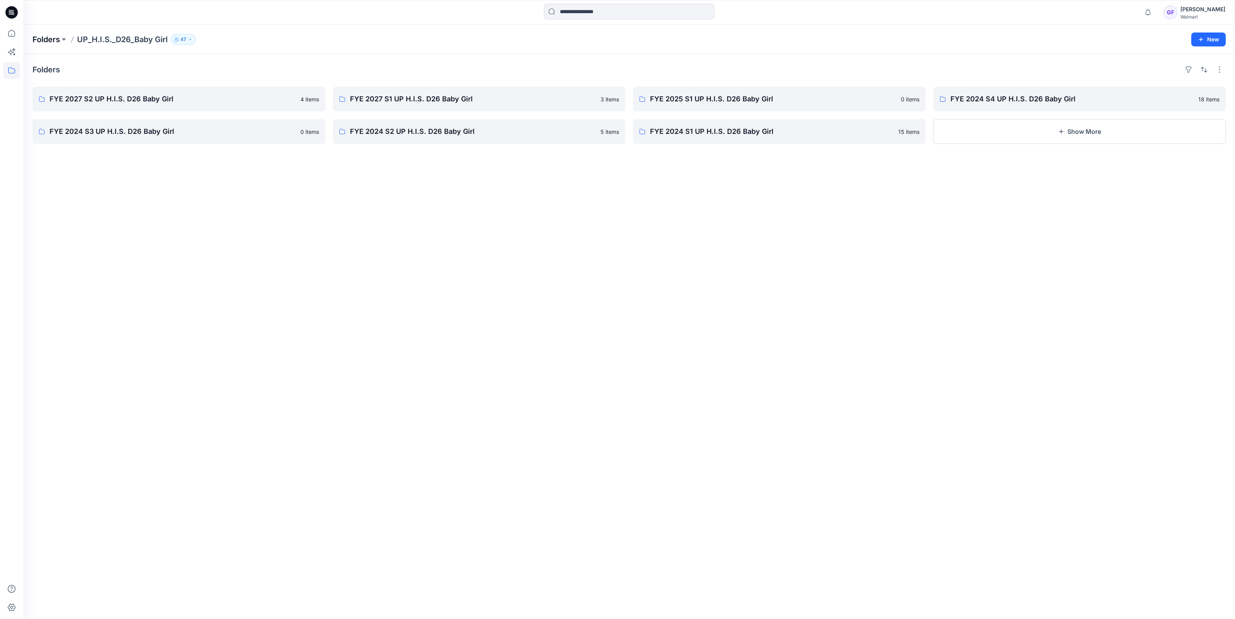
click at [45, 37] on p "Folders" at bounding box center [46, 39] width 27 height 11
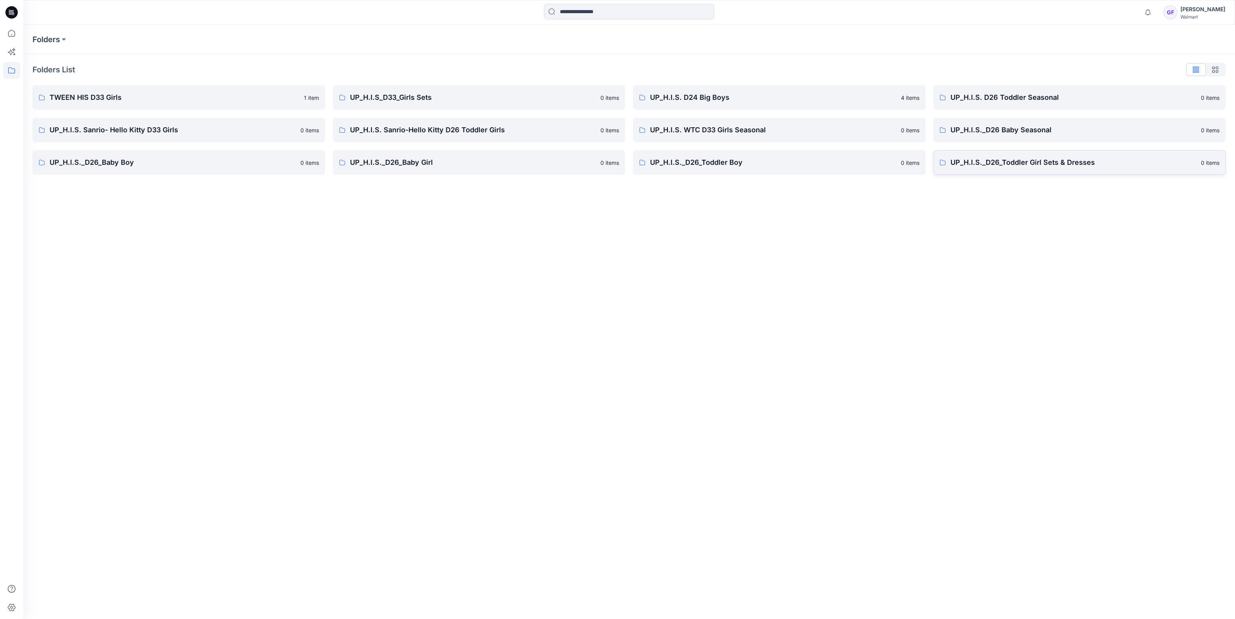
click at [955, 161] on p "UP_H.I.S._D26_Toddler Girl Sets & Dresses" at bounding box center [1073, 162] width 246 height 11
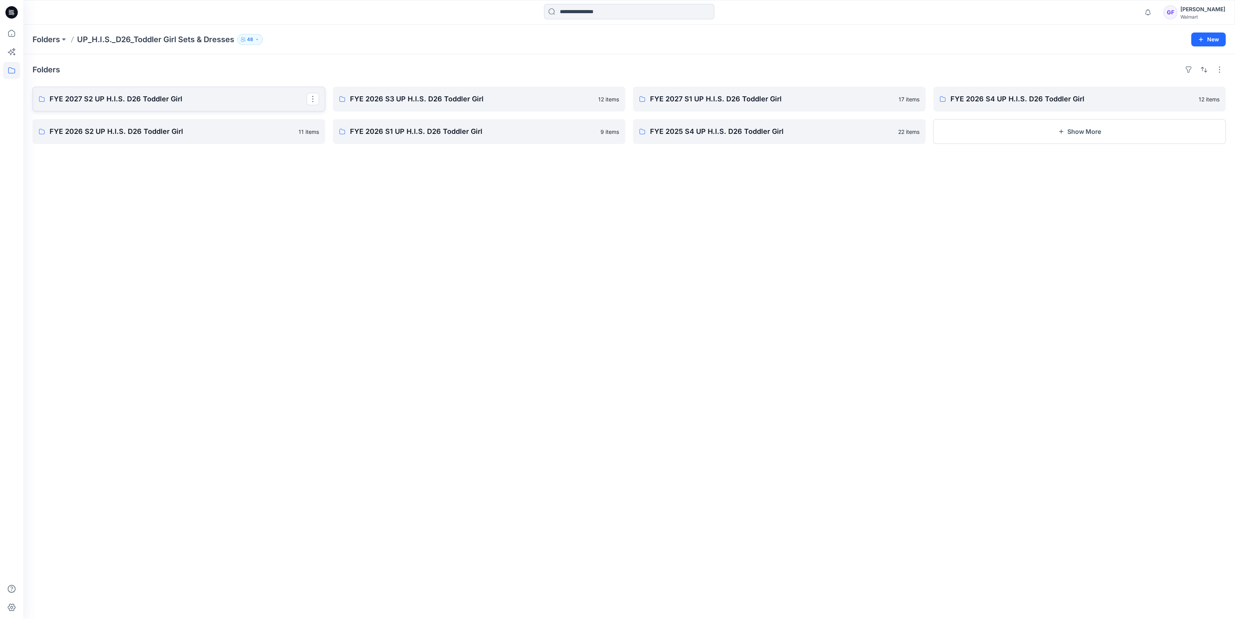
click at [139, 105] on link "FYE 2027 S2 UP H.I.S. D26 Toddler Girl" at bounding box center [179, 99] width 293 height 25
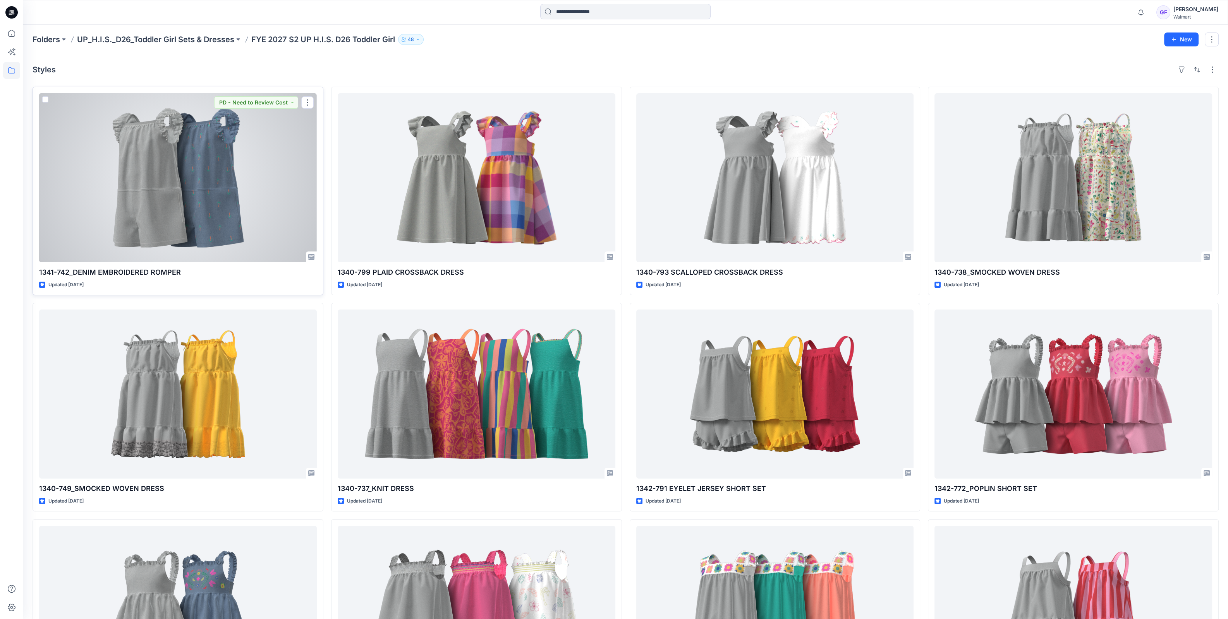
click at [205, 164] on div at bounding box center [178, 177] width 278 height 169
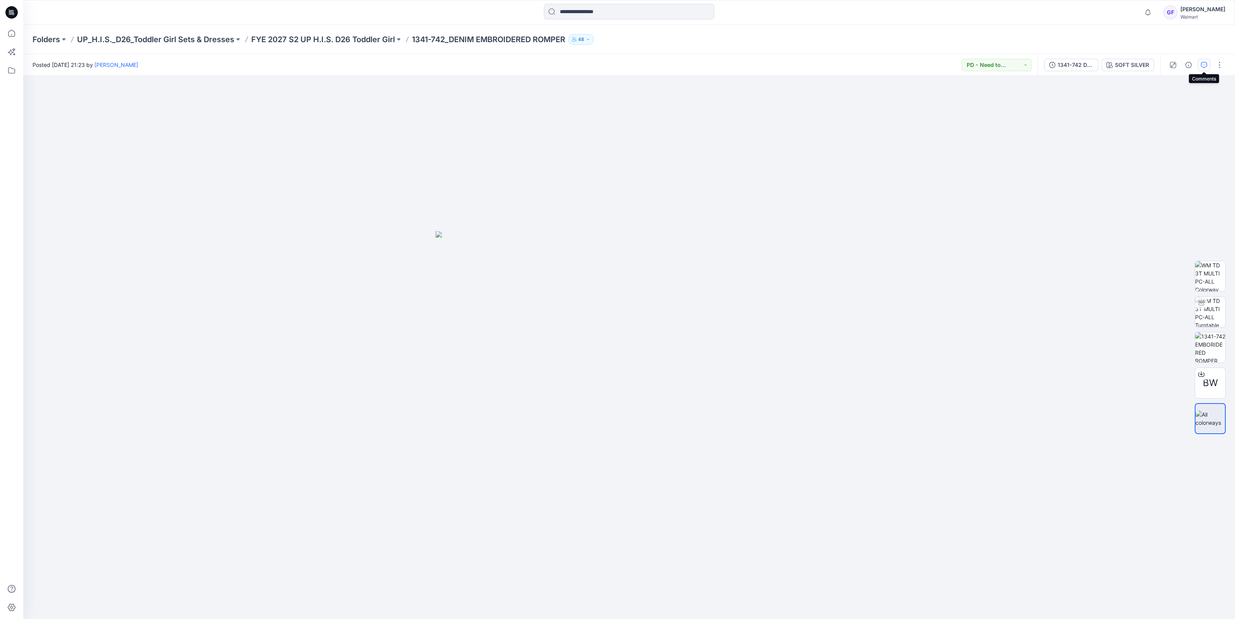
click at [1207, 62] on button "button" at bounding box center [1204, 65] width 12 height 12
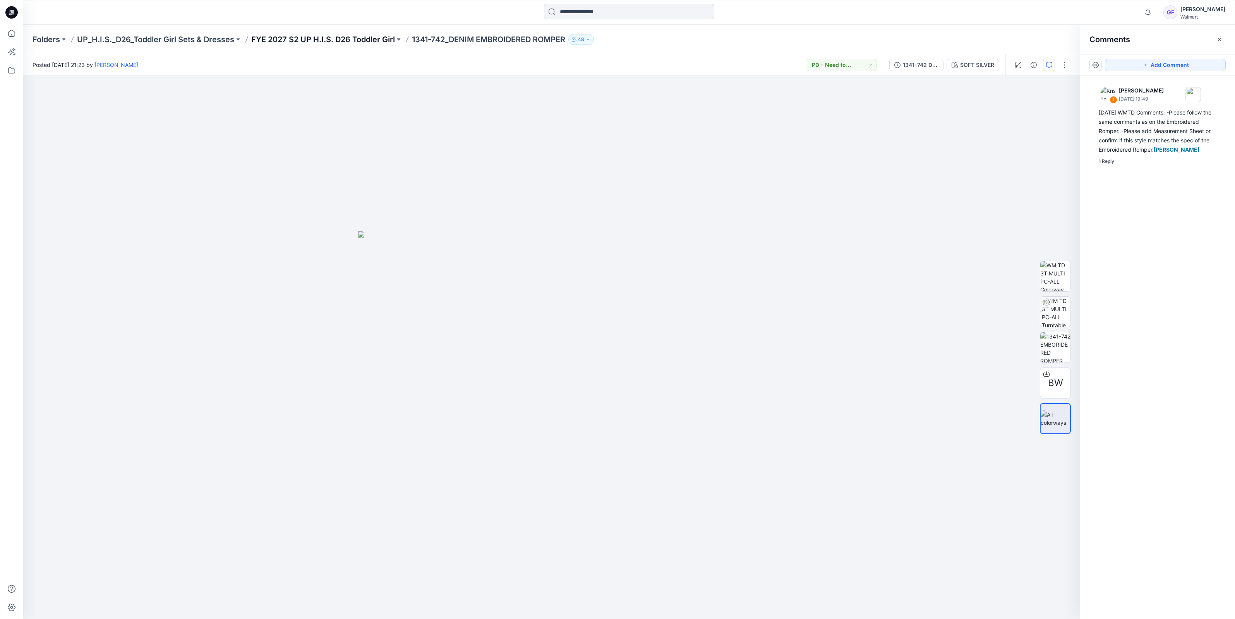
click at [331, 38] on p "FYE 2027 S2 UP H.I.S. D26 Toddler Girl" at bounding box center [323, 39] width 144 height 11
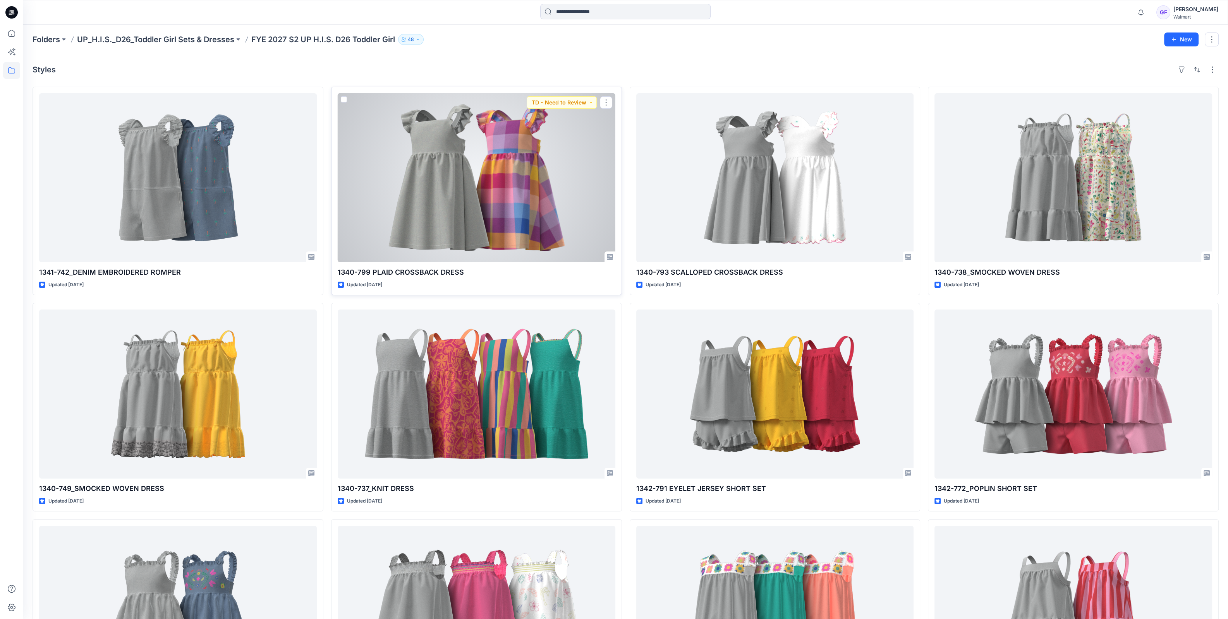
click at [530, 154] on div at bounding box center [477, 177] width 278 height 169
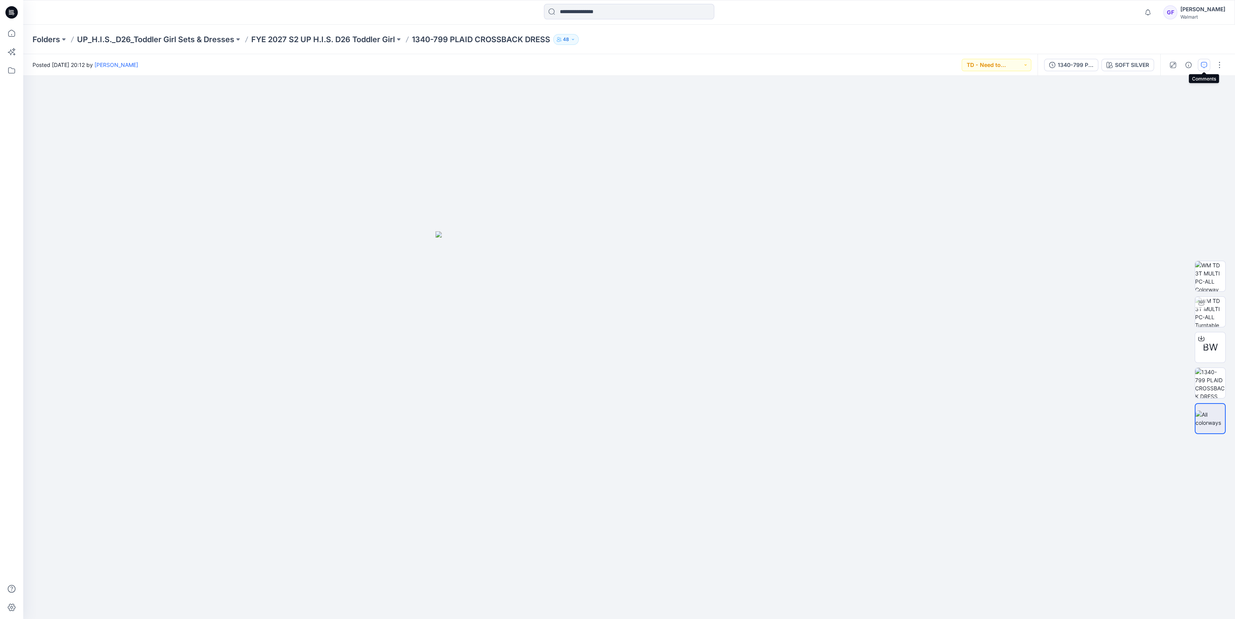
click at [1204, 63] on icon "button" at bounding box center [1204, 65] width 6 height 6
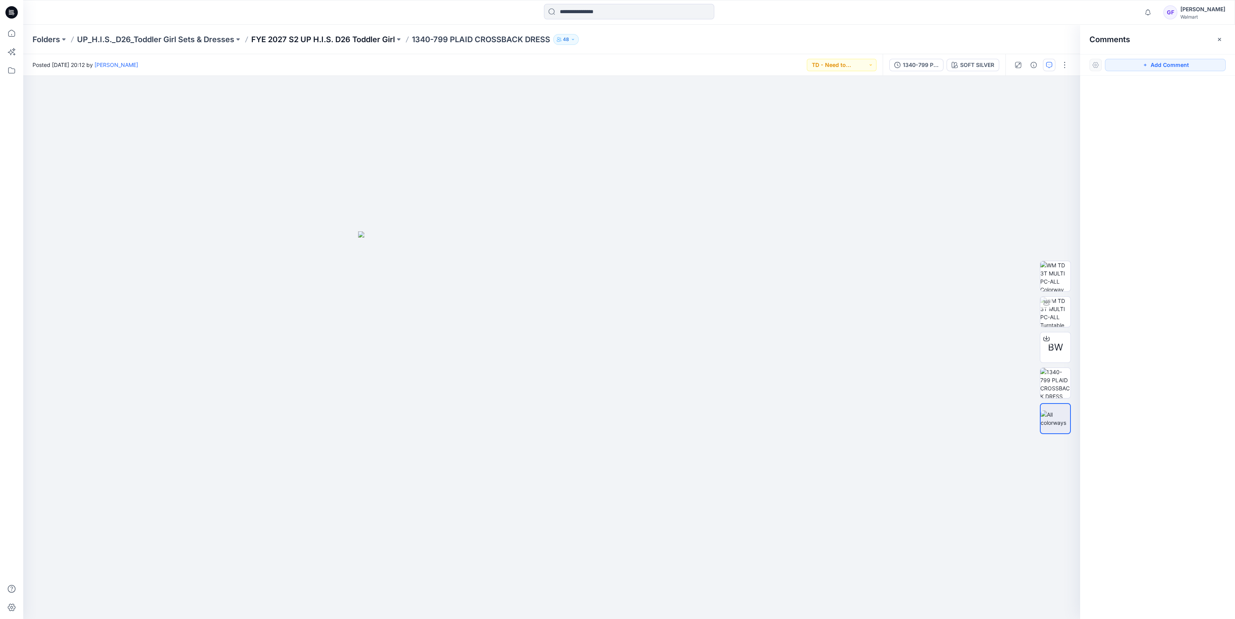
click at [376, 39] on p "FYE 2027 S2 UP H.I.S. D26 Toddler Girl" at bounding box center [323, 39] width 144 height 11
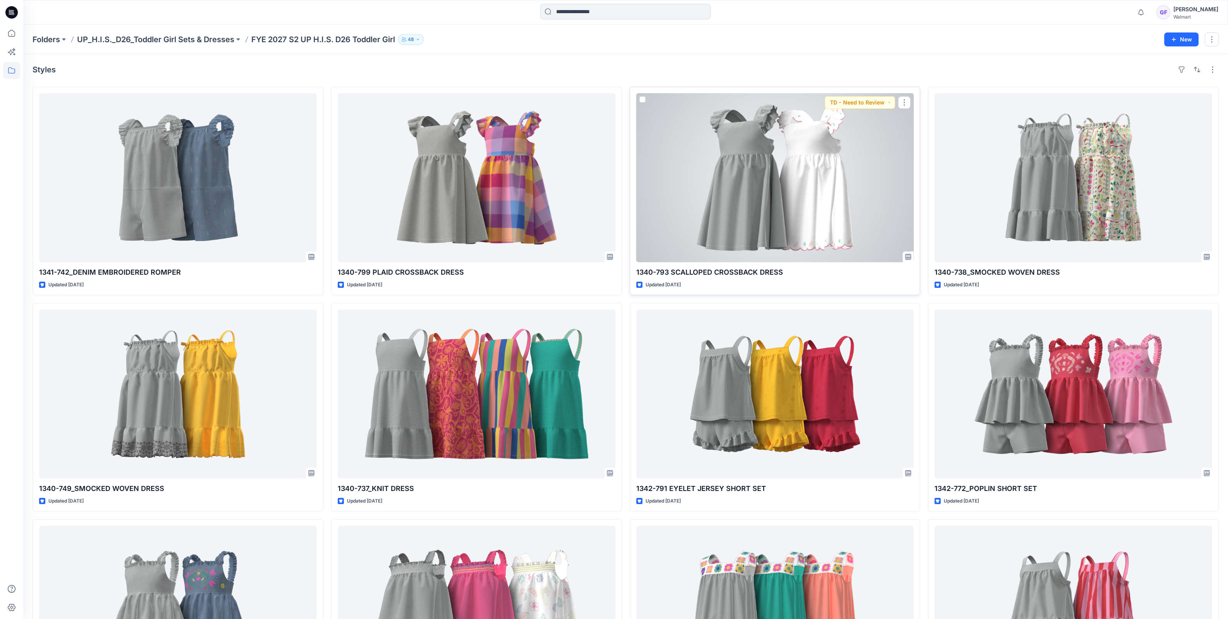
click at [773, 163] on div at bounding box center [775, 177] width 278 height 169
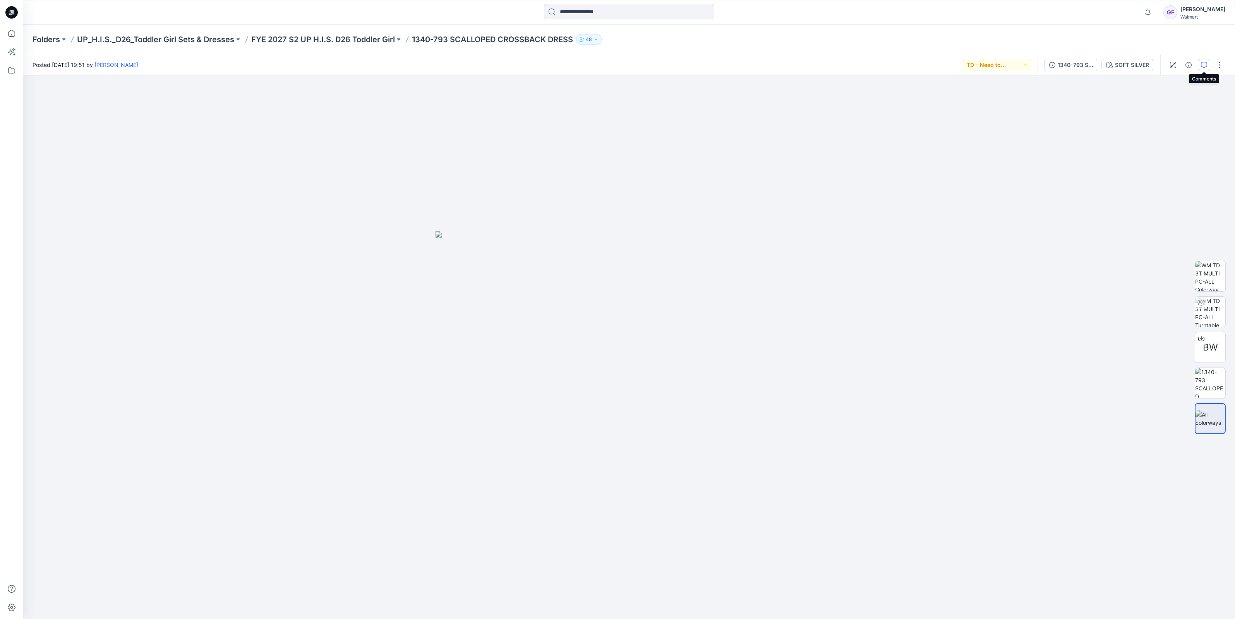
click at [1206, 62] on icon "button" at bounding box center [1204, 65] width 6 height 6
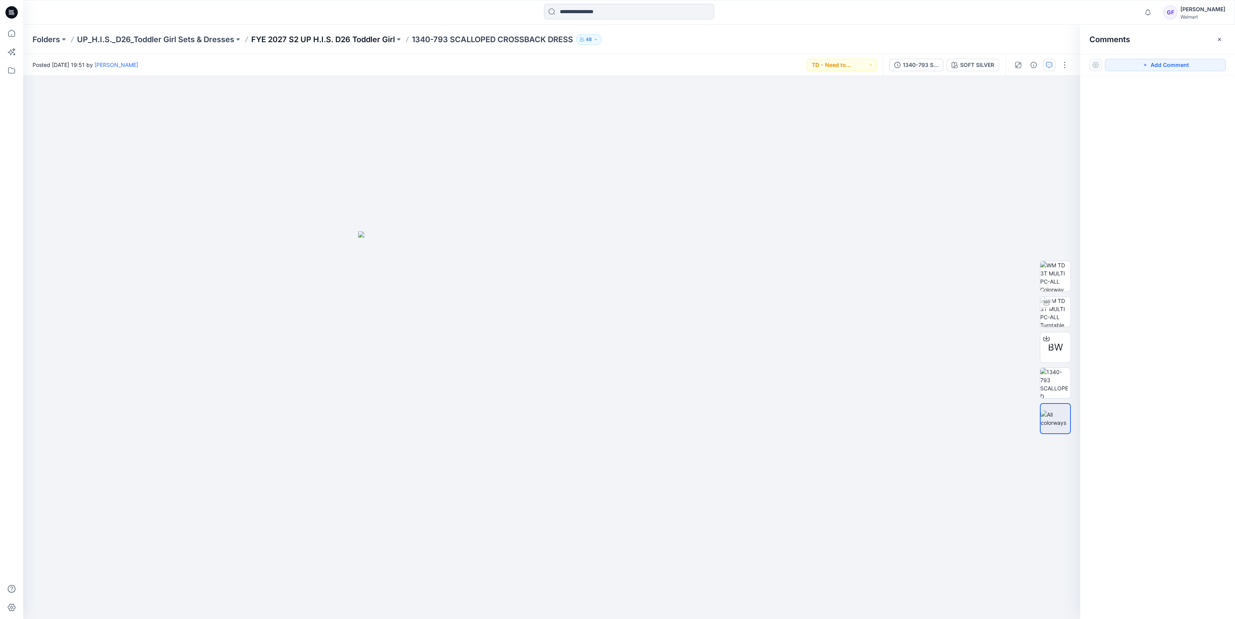
click at [338, 34] on div "Folders UP_H.I.S._D26_Toddler Girl Sets & Dresses FYE 2027 S2 UP H.I.S. D26 Tod…" at bounding box center [629, 39] width 1212 height 29
click at [340, 36] on p "FYE 2027 S2 UP H.I.S. D26 Toddler Girl" at bounding box center [323, 39] width 144 height 11
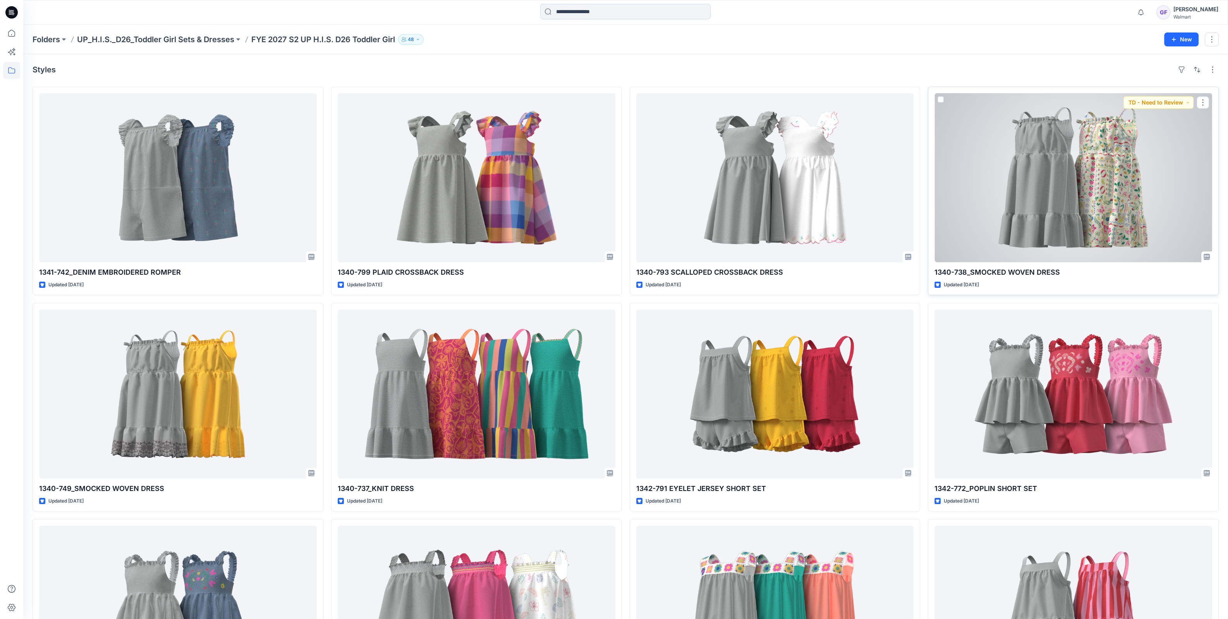
click at [1050, 118] on div at bounding box center [1073, 177] width 278 height 169
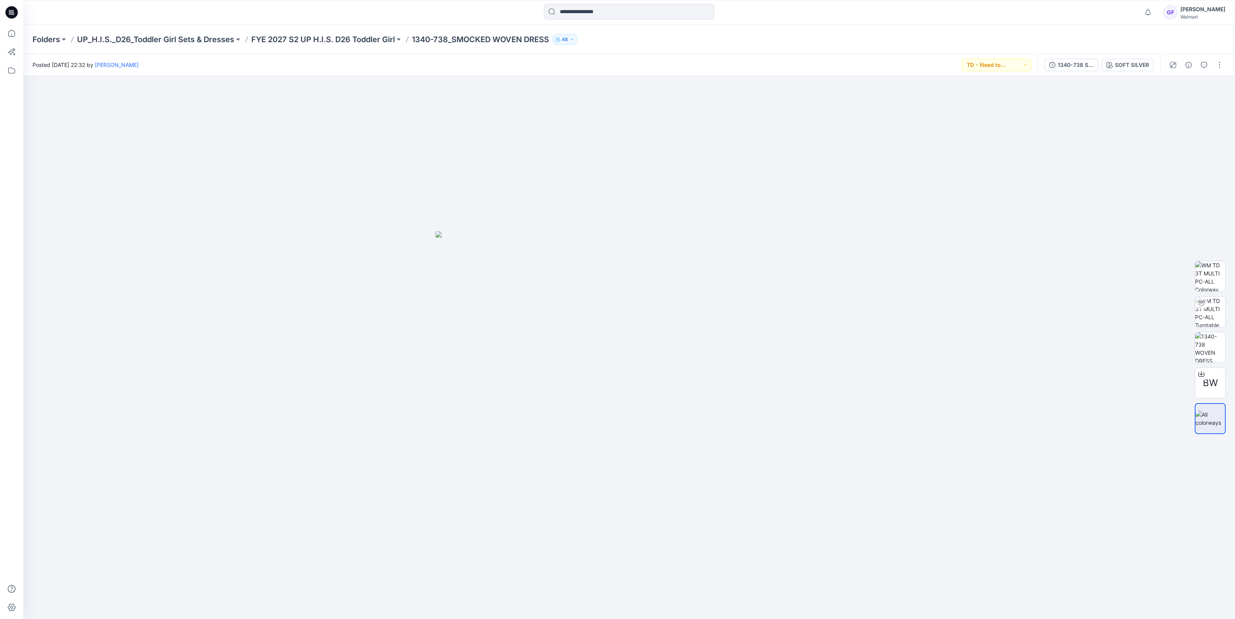
click at [330, 62] on div "Posted [DATE] 22:32 by [PERSON_NAME] TD - Need to Review" at bounding box center [530, 64] width 1014 height 21
click at [1206, 63] on icon "button" at bounding box center [1204, 65] width 6 height 6
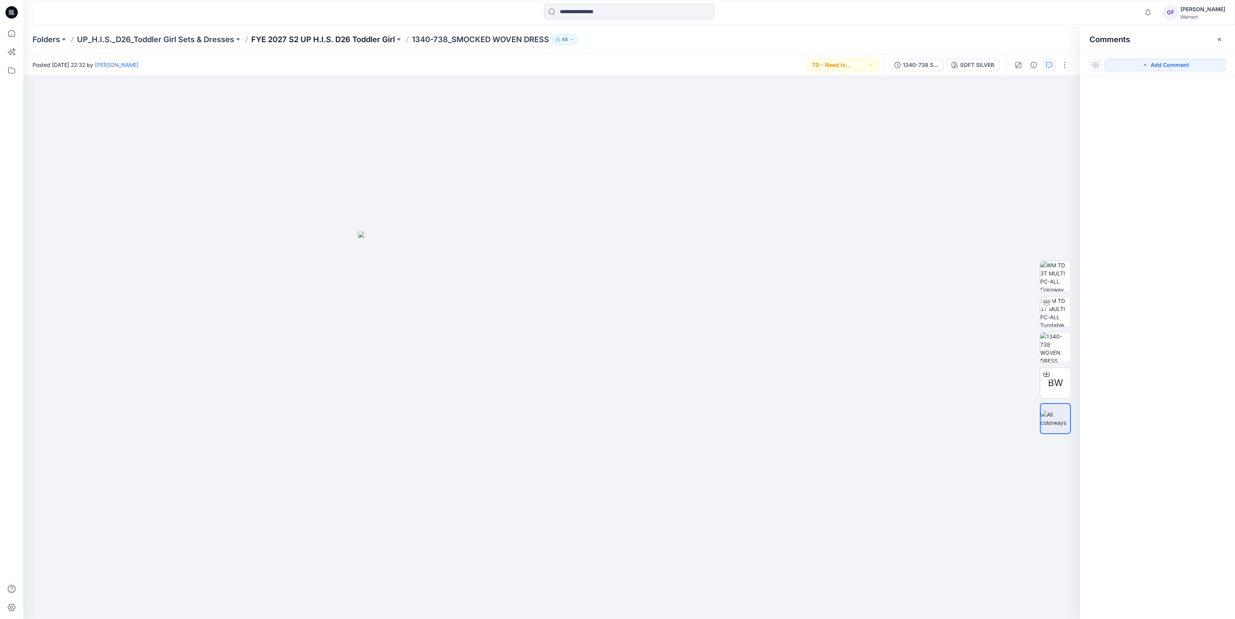
click at [341, 37] on p "FYE 2027 S2 UP H.I.S. D26 Toddler Girl" at bounding box center [323, 39] width 144 height 11
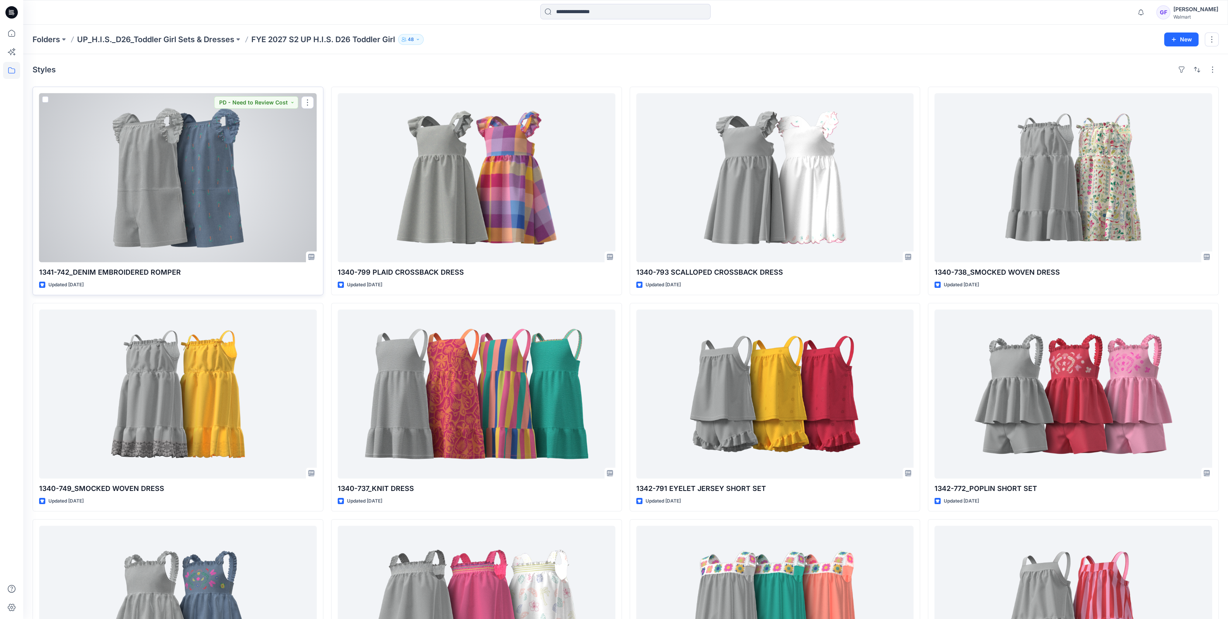
click at [232, 170] on div at bounding box center [178, 177] width 278 height 169
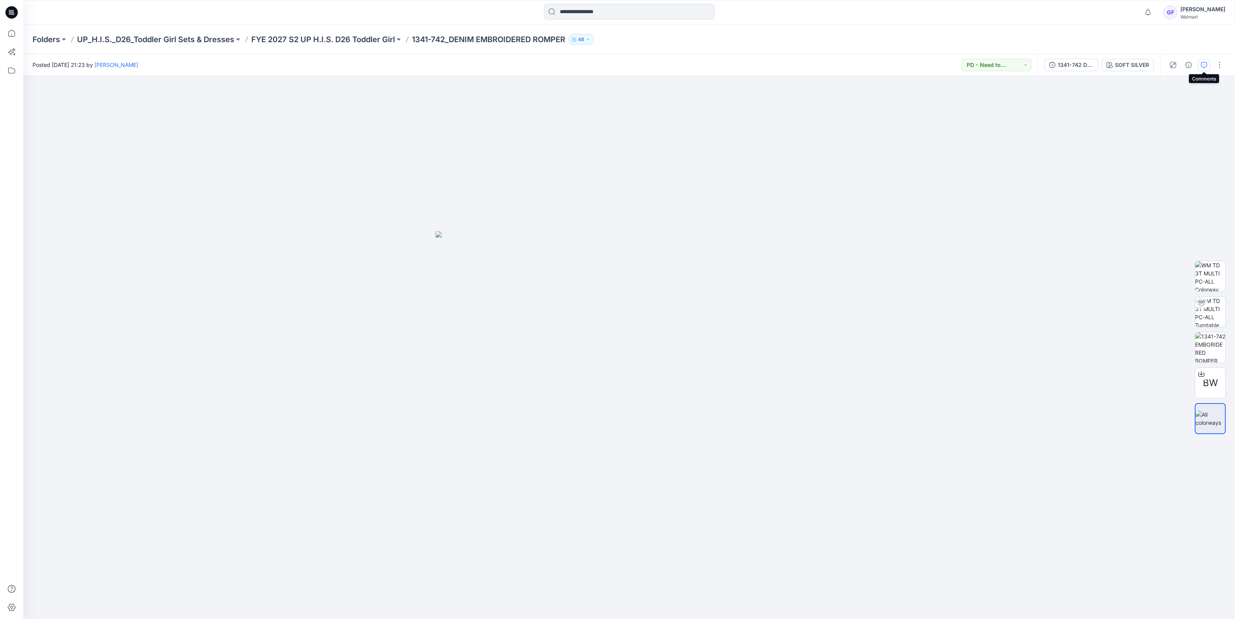
click at [1202, 64] on icon "button" at bounding box center [1204, 65] width 6 height 6
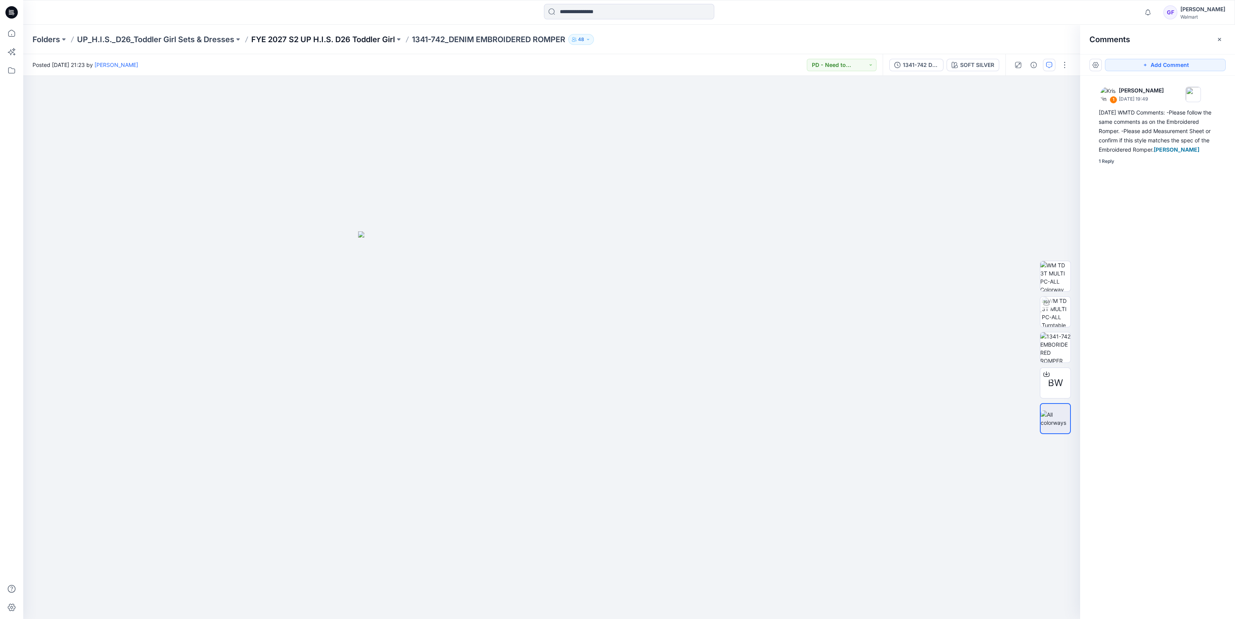
click at [360, 39] on p "FYE 2027 S2 UP H.I.S. D26 Toddler Girl" at bounding box center [323, 39] width 144 height 11
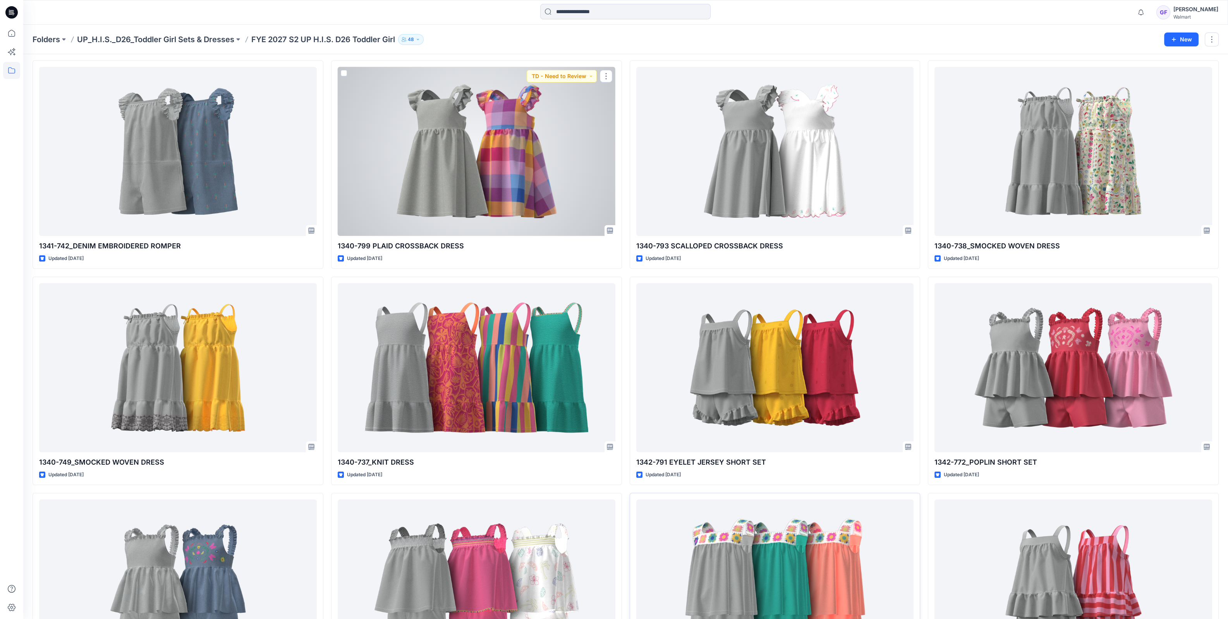
scroll to position [48, 0]
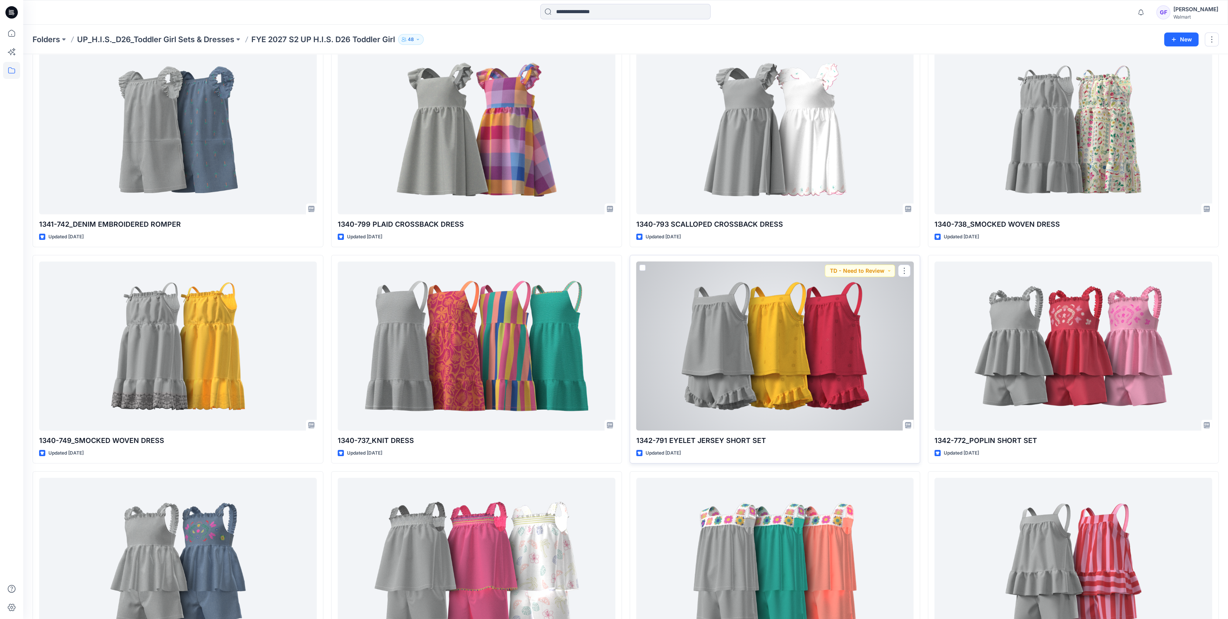
click at [801, 338] on div at bounding box center [775, 346] width 278 height 169
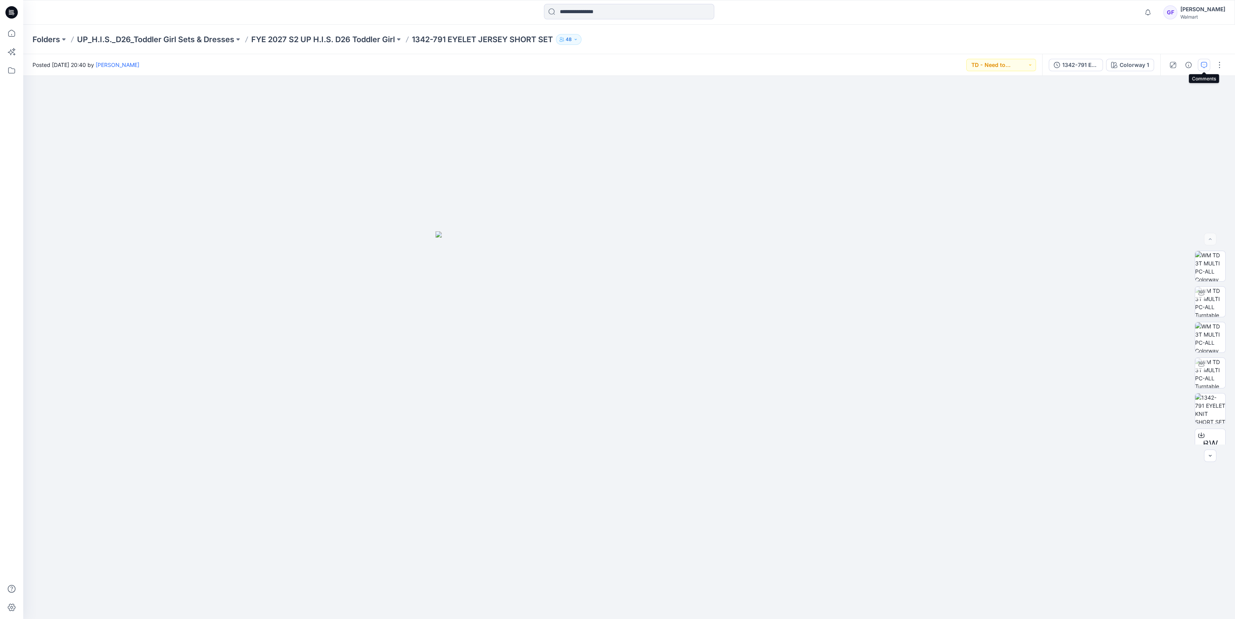
click at [1200, 65] on button "button" at bounding box center [1204, 65] width 12 height 12
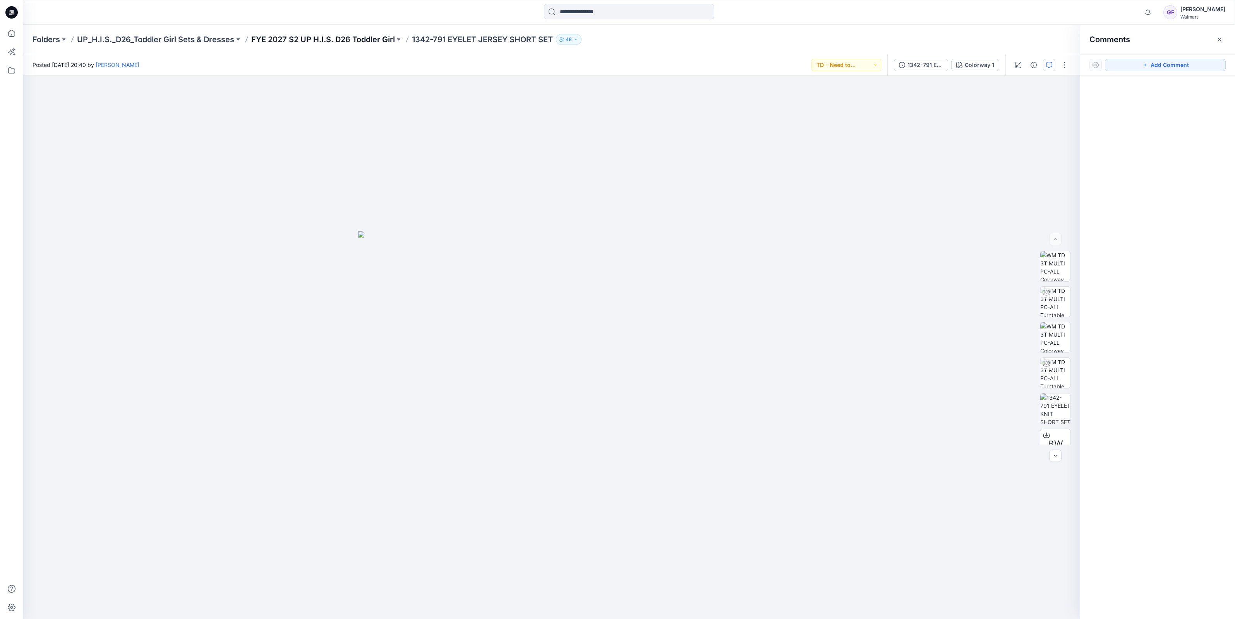
click at [365, 40] on p "FYE 2027 S2 UP H.I.S. D26 Toddler Girl" at bounding box center [323, 39] width 144 height 11
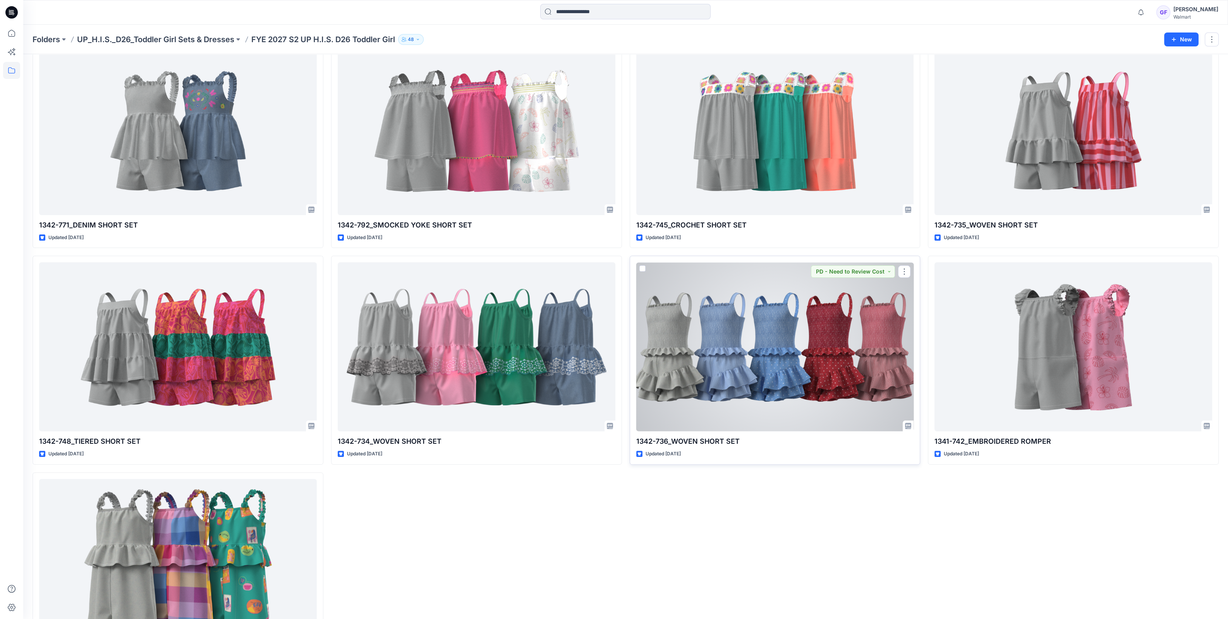
scroll to position [484, 0]
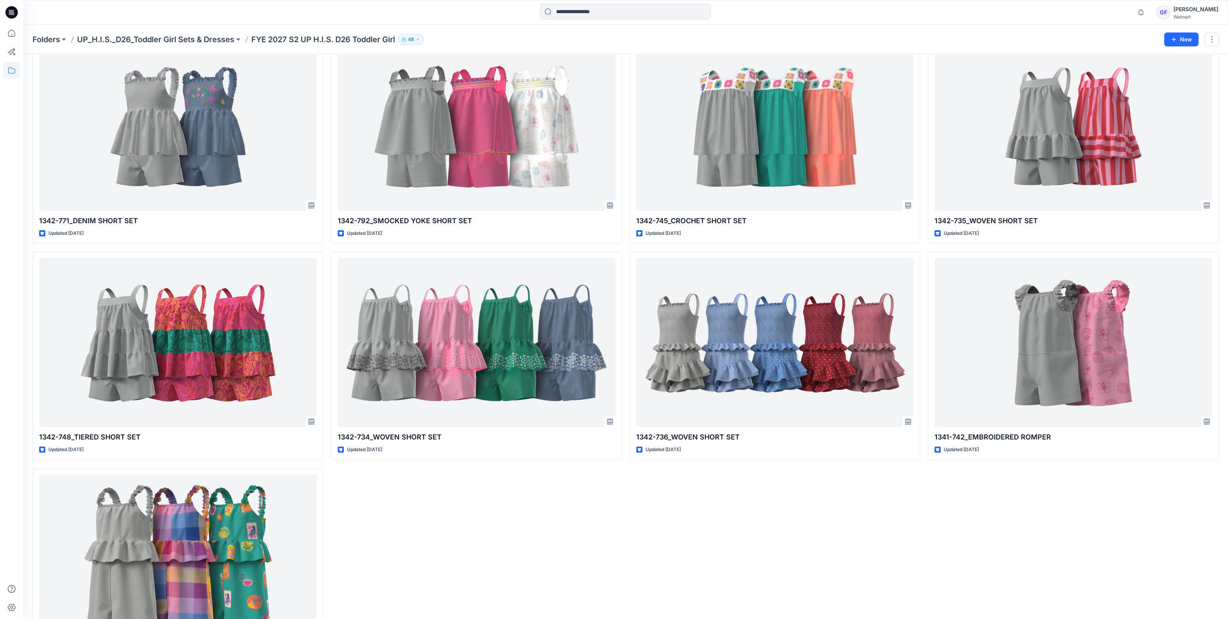
click at [535, 580] on div "1340-799 PLAID CROSSBACK DRESS Updated [DATE] 1340-737_KNIT DRESS Updated [DATE…" at bounding box center [476, 139] width 291 height 1075
